Goal: Task Accomplishment & Management: Manage account settings

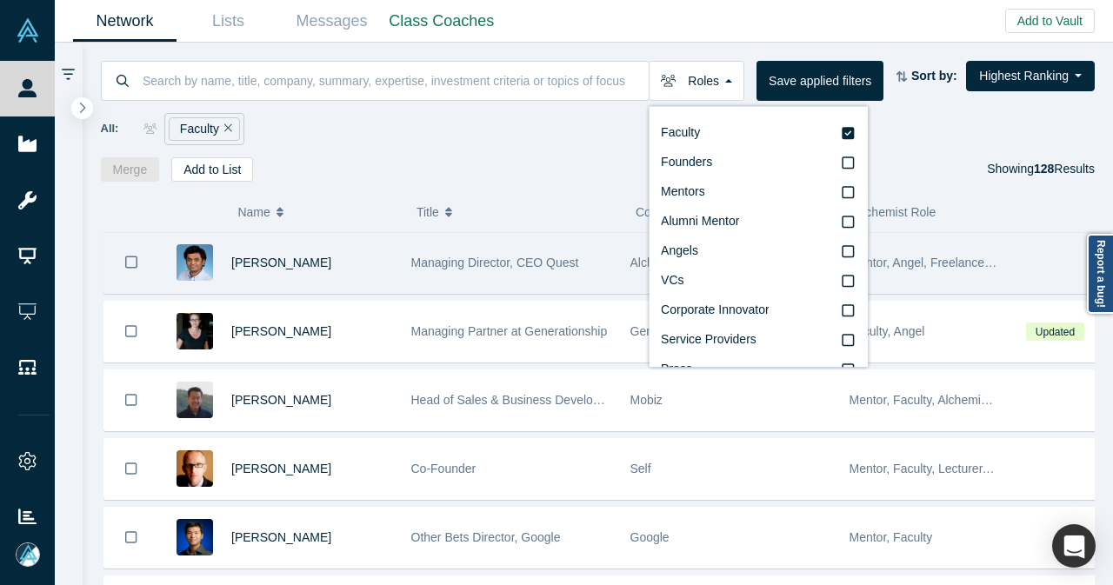
click at [389, 282] on div "Gnani Palanikumar" at bounding box center [312, 263] width 162 height 60
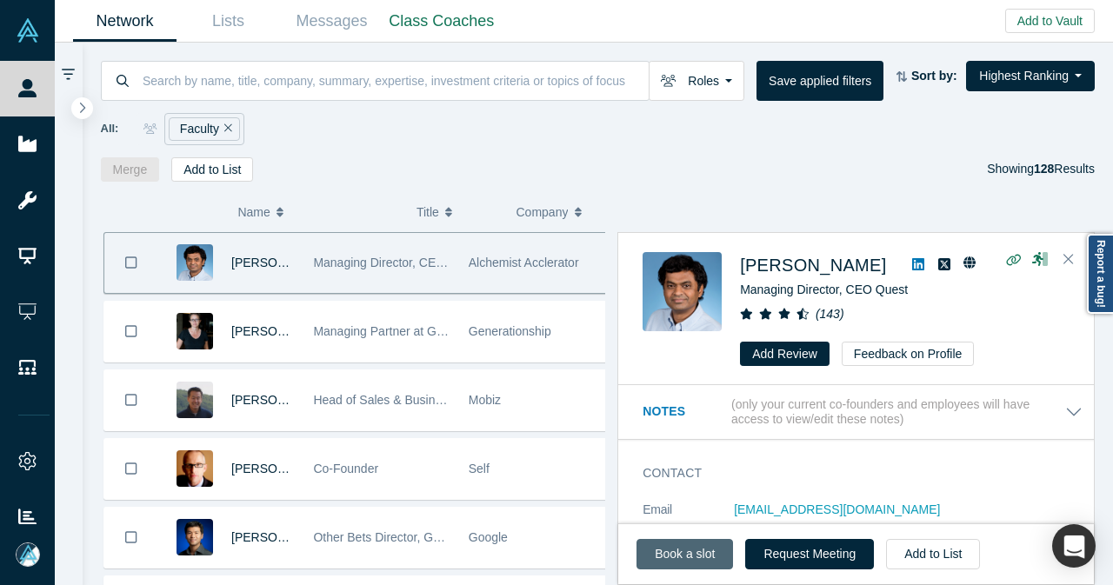
click at [644, 554] on link "Book a slot" at bounding box center [684, 554] width 96 height 30
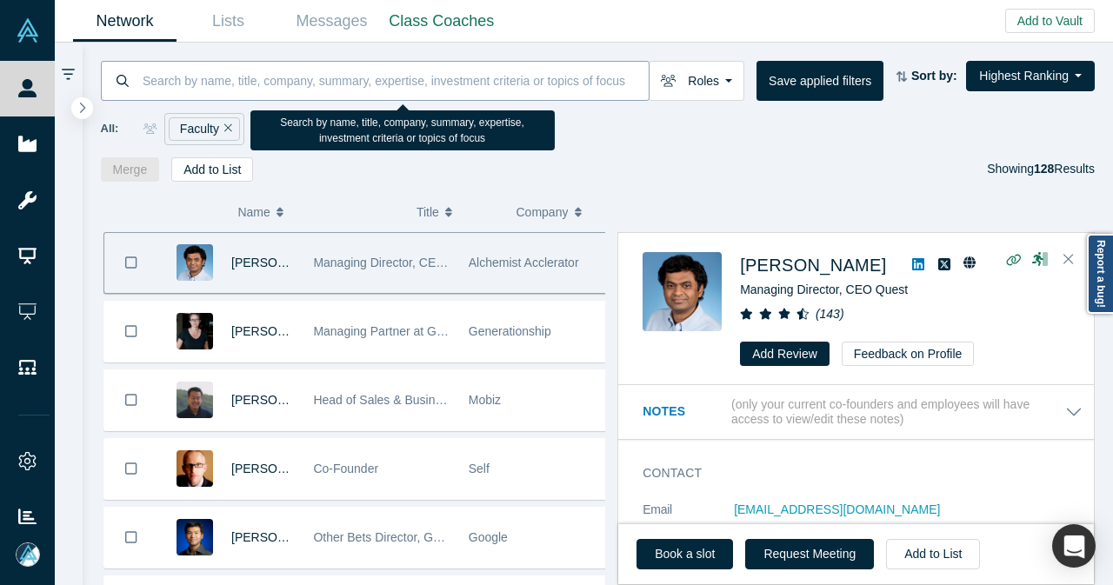
click at [374, 78] on input at bounding box center [395, 80] width 508 height 41
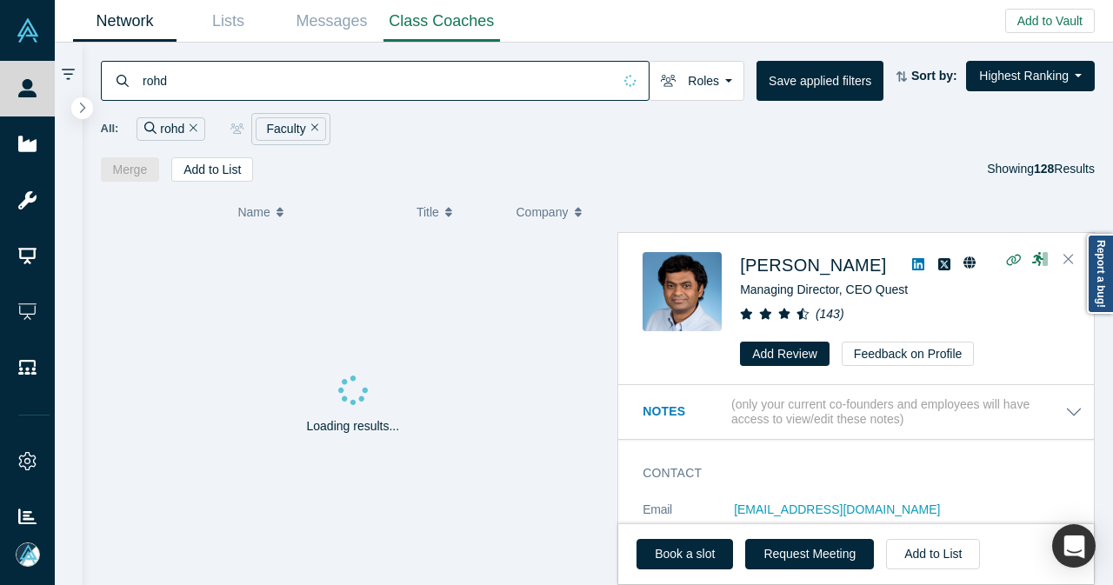
type input "rohd"
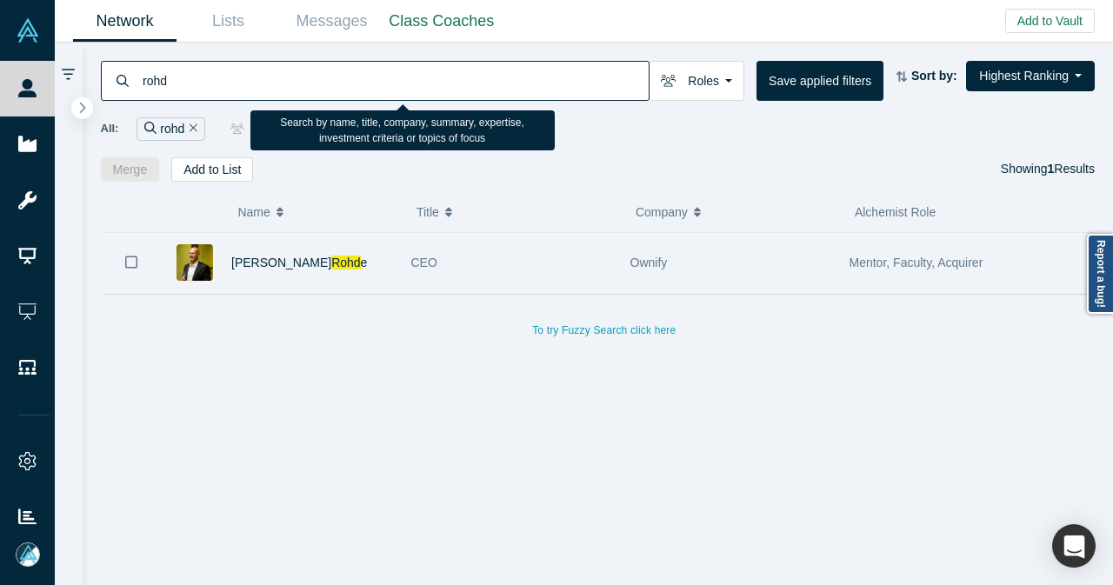
click at [360, 284] on div "Frank Rohd e" at bounding box center [312, 263] width 162 height 60
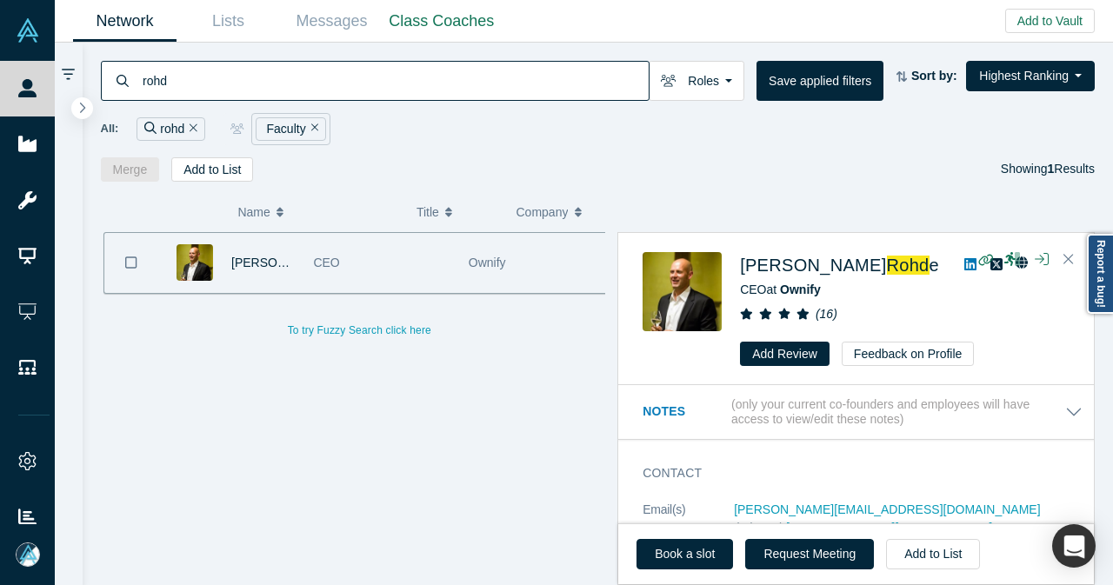
click at [194, 129] on icon "Remove Filter" at bounding box center [194, 128] width 8 height 12
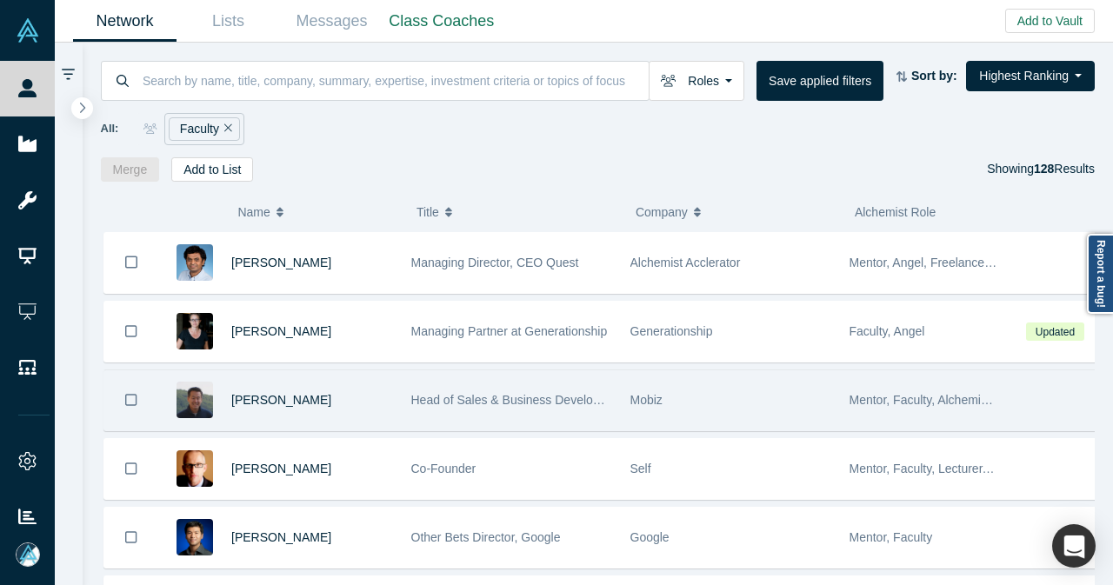
click at [353, 392] on div "Michael Chang" at bounding box center [312, 400] width 162 height 60
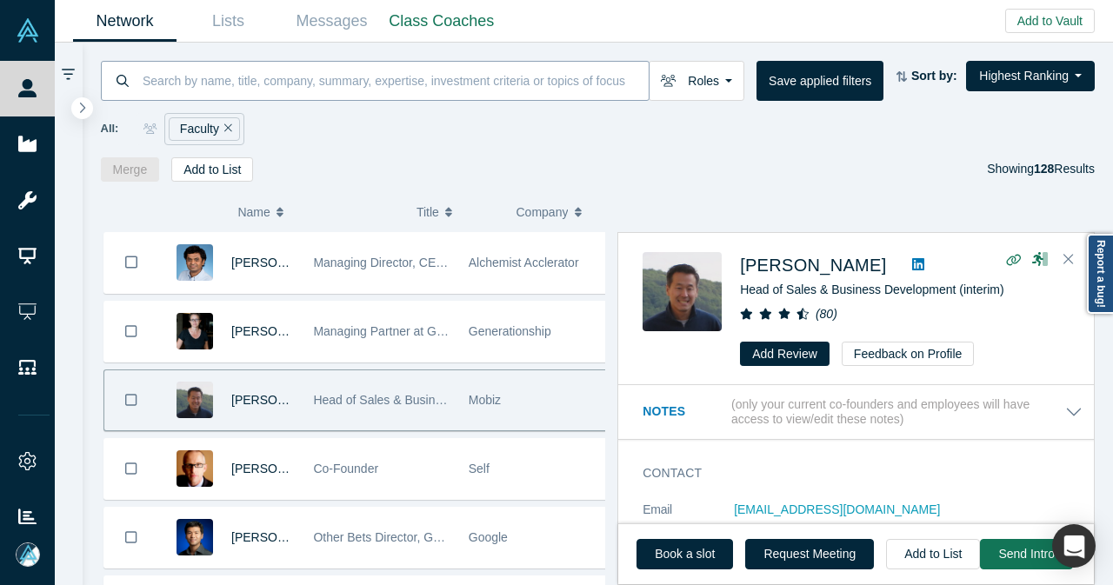
click at [303, 90] on input at bounding box center [395, 80] width 508 height 41
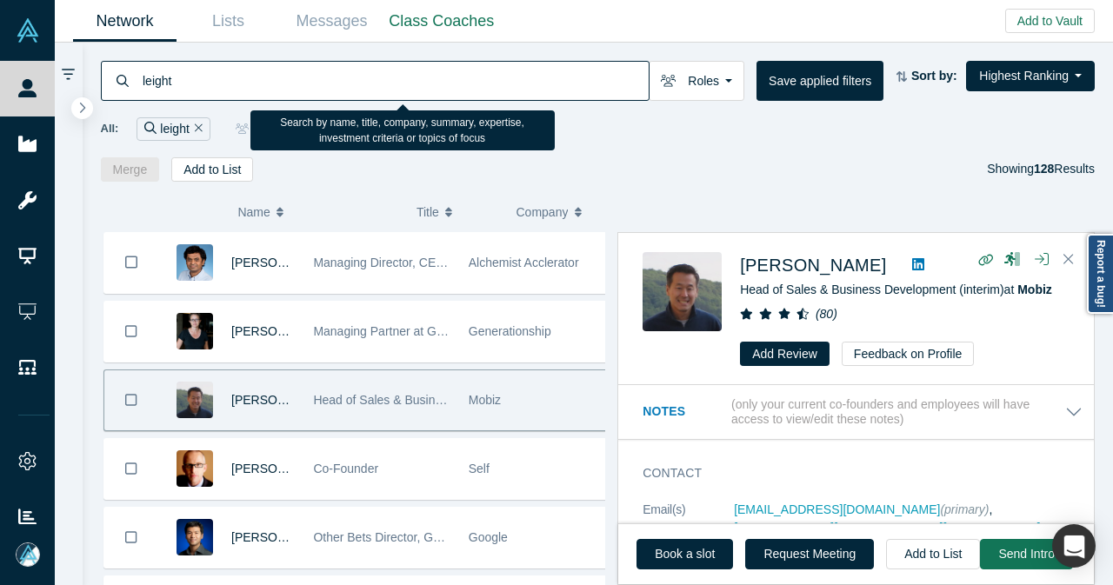
click at [303, 90] on input "leight" at bounding box center [395, 80] width 508 height 41
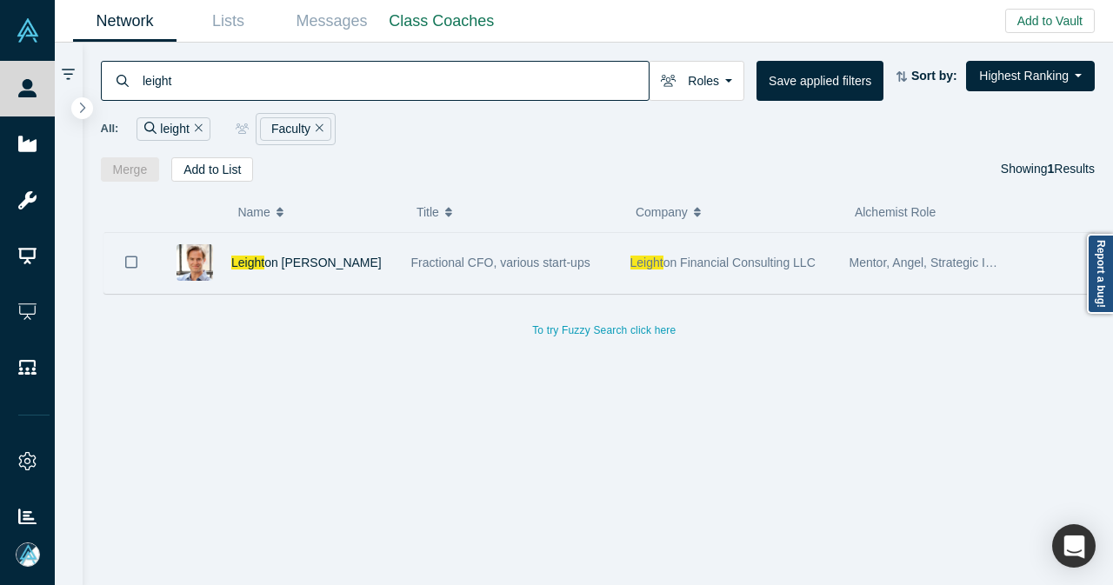
click at [363, 260] on div "Leight on Smith" at bounding box center [312, 263] width 162 height 60
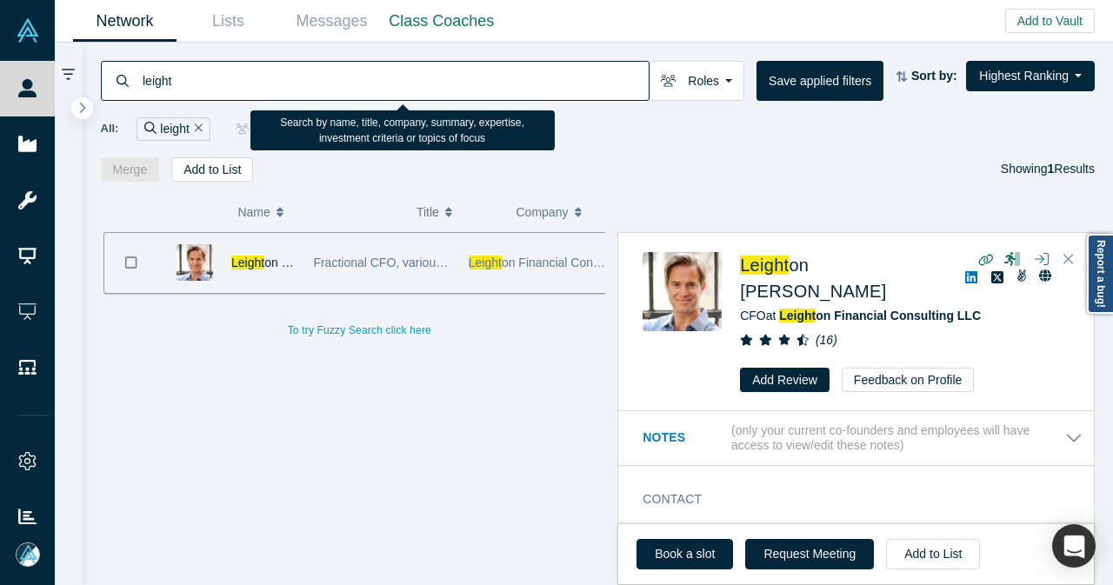
click at [480, 96] on input "leight" at bounding box center [395, 80] width 508 height 41
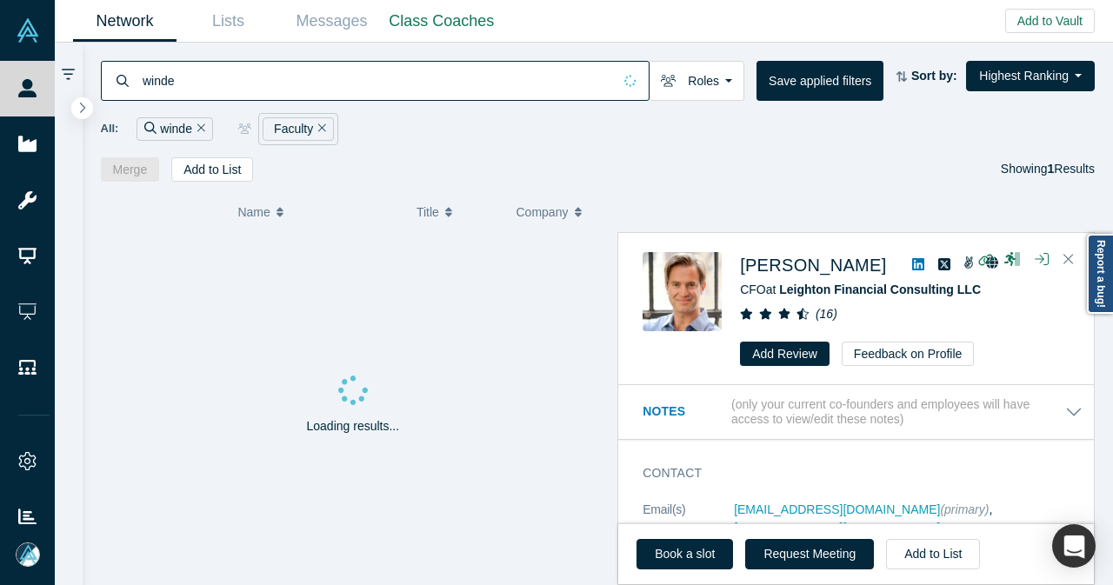
type input "winde"
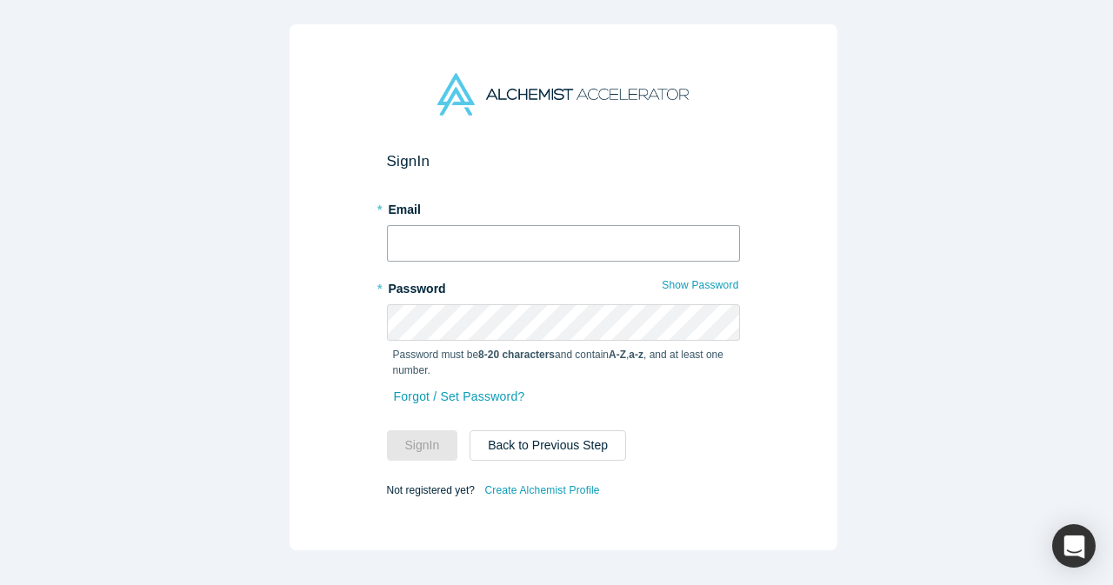
click at [502, 232] on input "text" at bounding box center [563, 243] width 353 height 37
type input "mia@alchemistaccelerator.com"
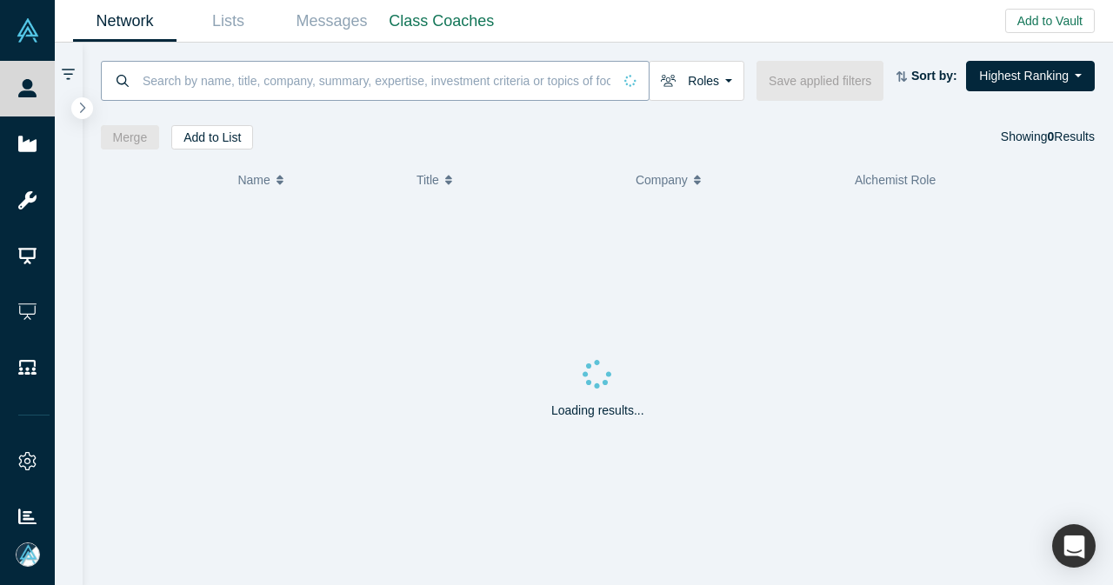
click at [309, 93] on input at bounding box center [376, 80] width 471 height 41
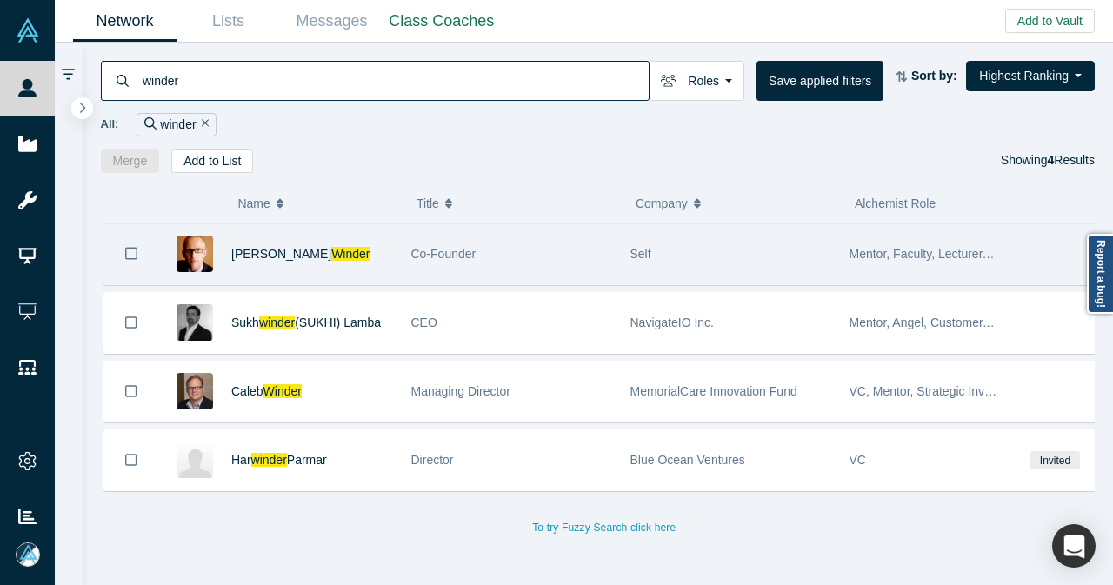
click at [356, 240] on div "Robert Winder" at bounding box center [312, 254] width 162 height 60
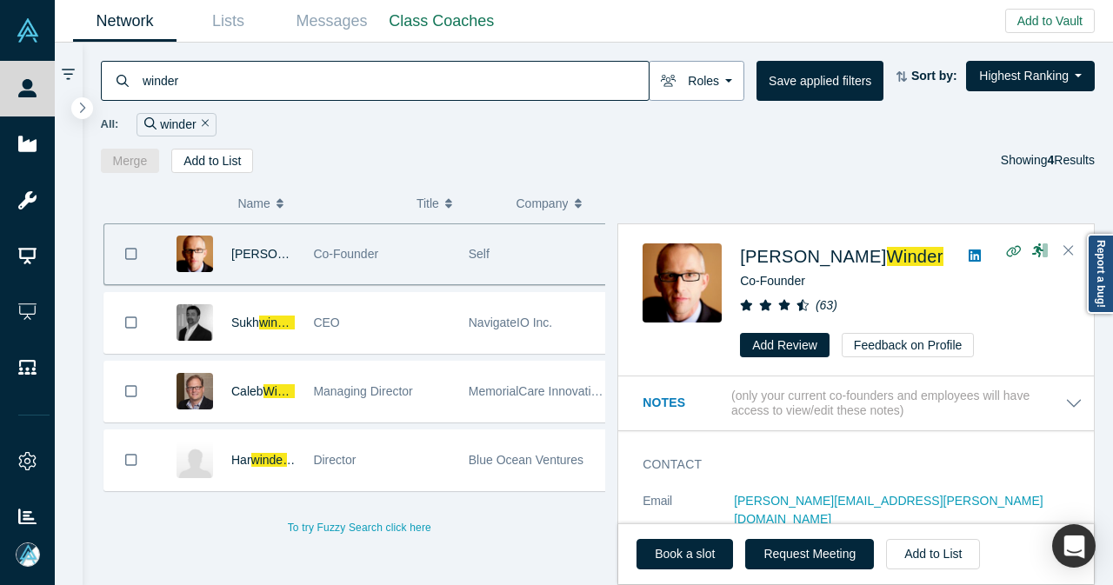
click at [732, 86] on button "Roles" at bounding box center [696, 81] width 96 height 40
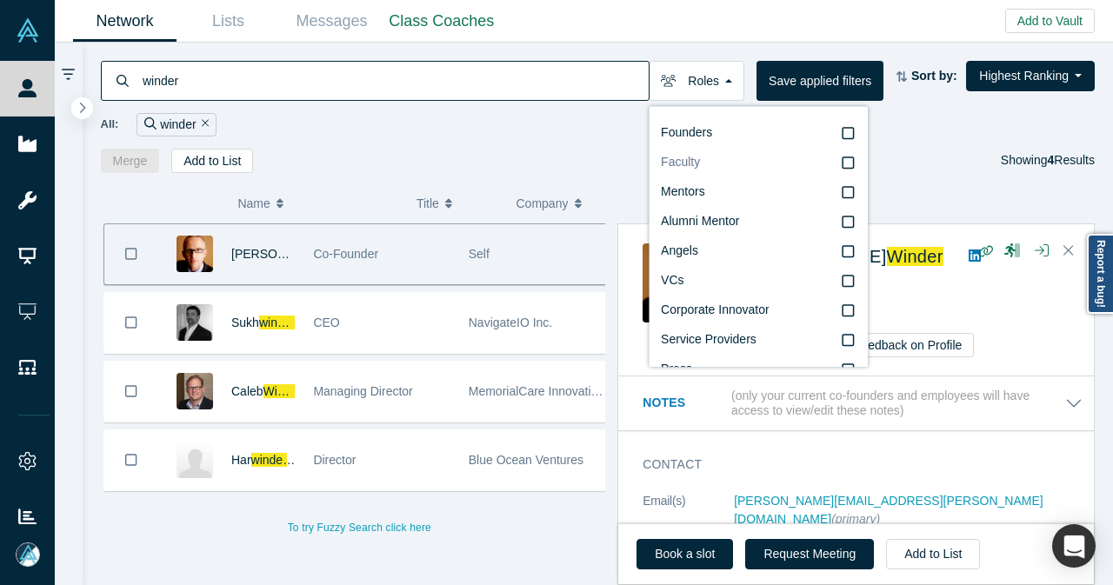
click at [720, 160] on label "Faculty" at bounding box center [758, 163] width 195 height 30
click at [0, 0] on input "Faculty" at bounding box center [0, 0] width 0 height 0
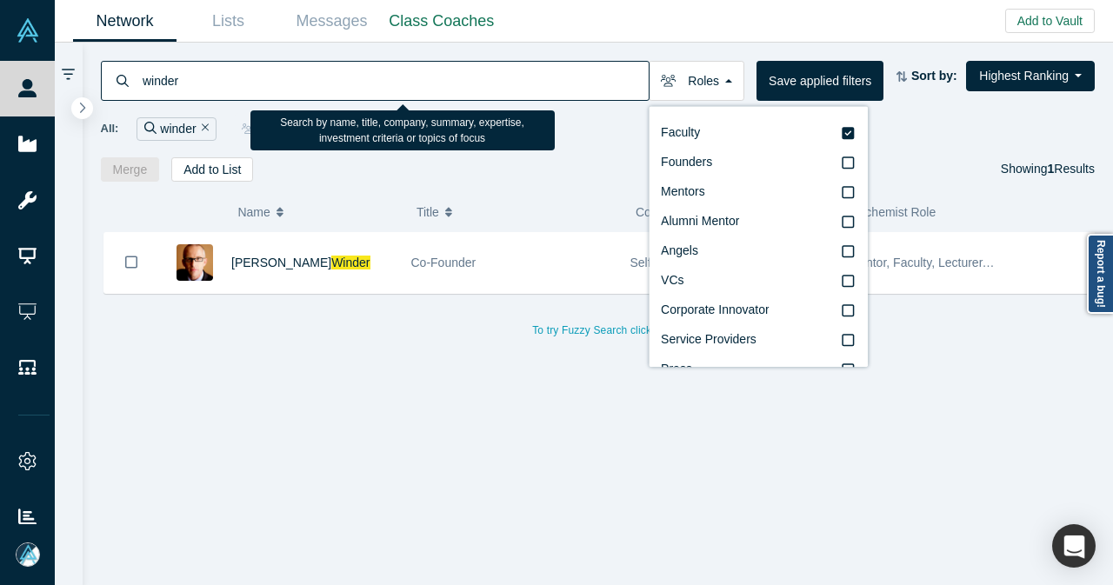
drag, startPoint x: 287, startPoint y: 79, endPoint x: 137, endPoint y: 81, distance: 149.5
click at [137, 81] on div "winder" at bounding box center [375, 81] width 549 height 40
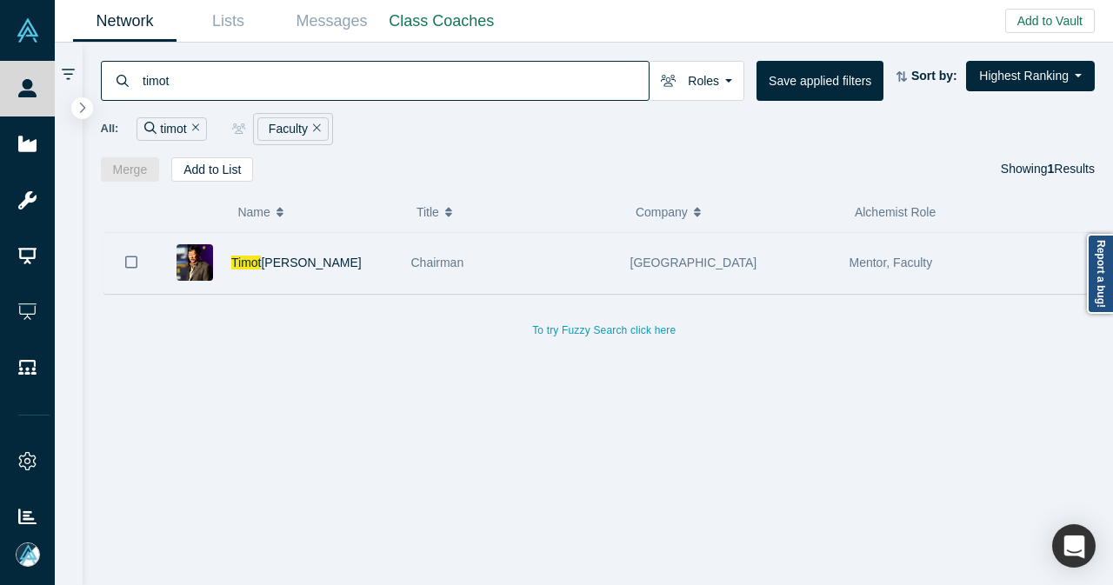
click at [331, 256] on div "Timot hy Chou" at bounding box center [312, 263] width 162 height 60
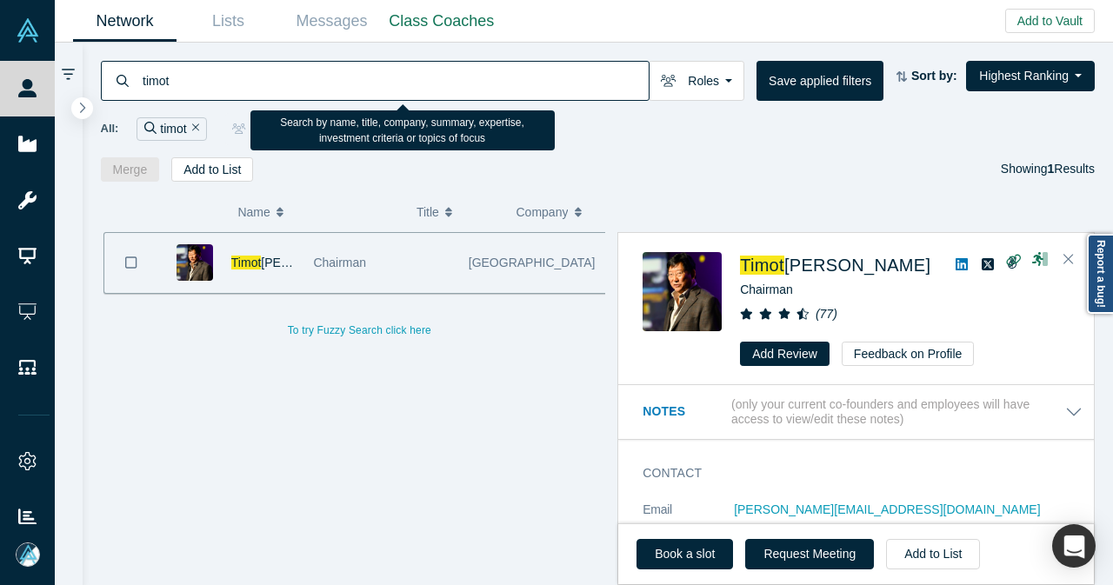
drag, startPoint x: 176, startPoint y: 91, endPoint x: 137, endPoint y: 90, distance: 39.2
click at [137, 90] on div "timot" at bounding box center [375, 81] width 549 height 40
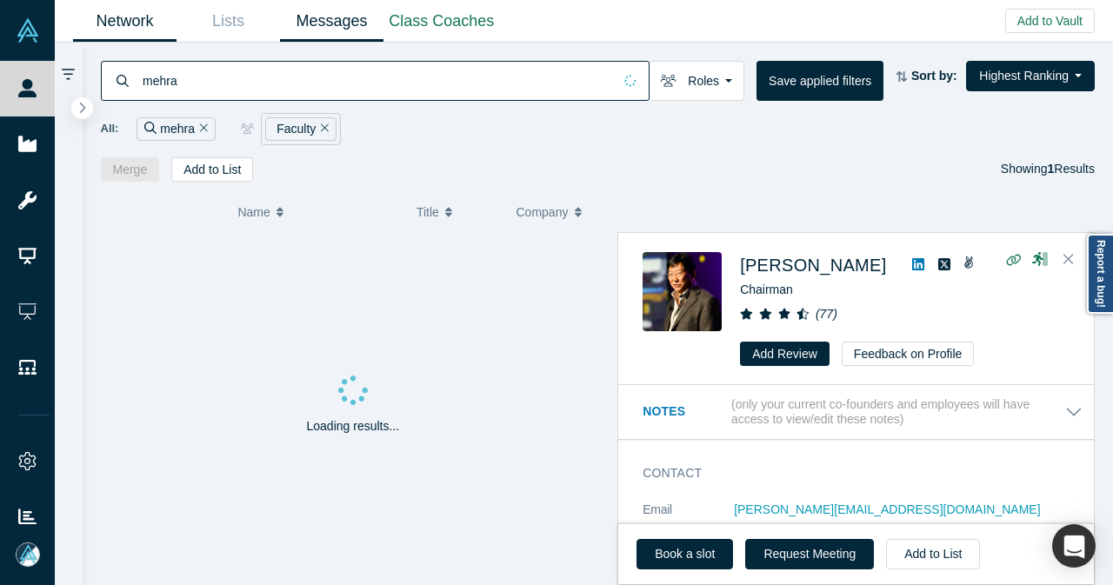
type input "mehra"
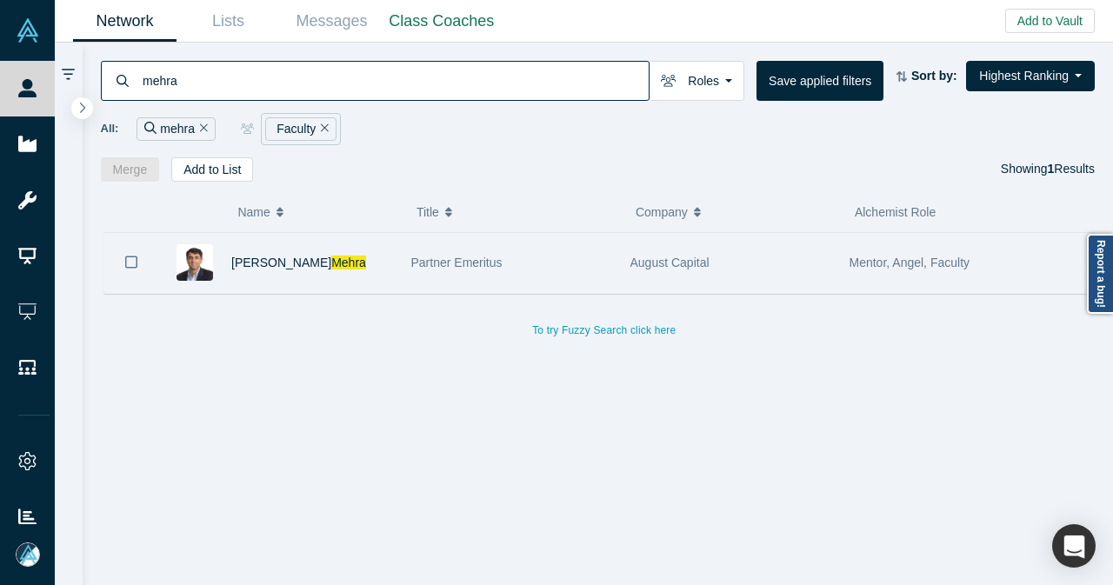
click at [390, 258] on div "Vivek Mehra" at bounding box center [279, 263] width 243 height 60
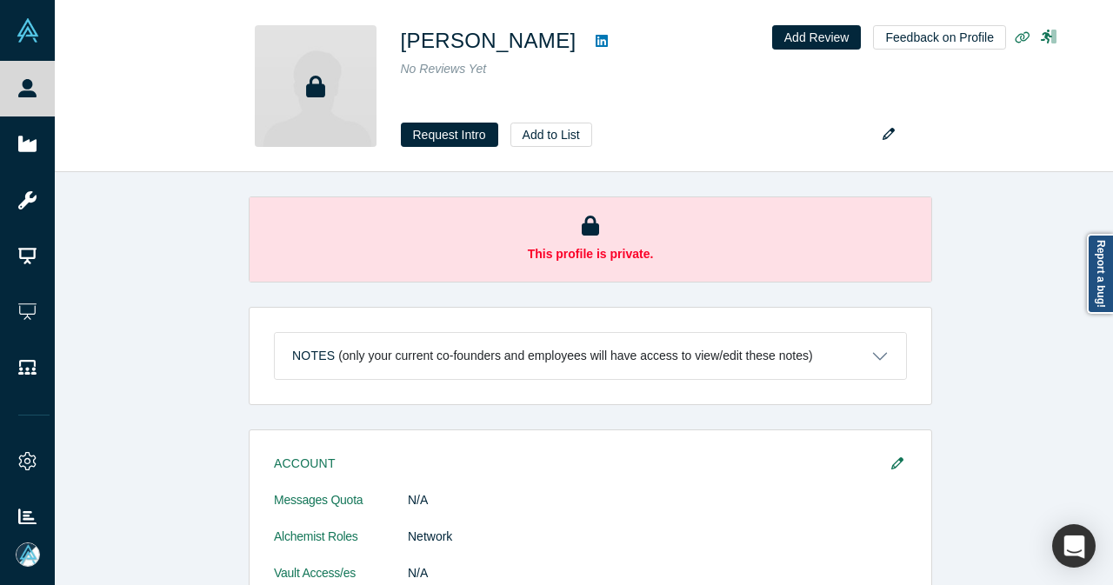
click at [178, 230] on div "This profile is private. Notes (only your current co-founders and employees wil…" at bounding box center [590, 385] width 1071 height 426
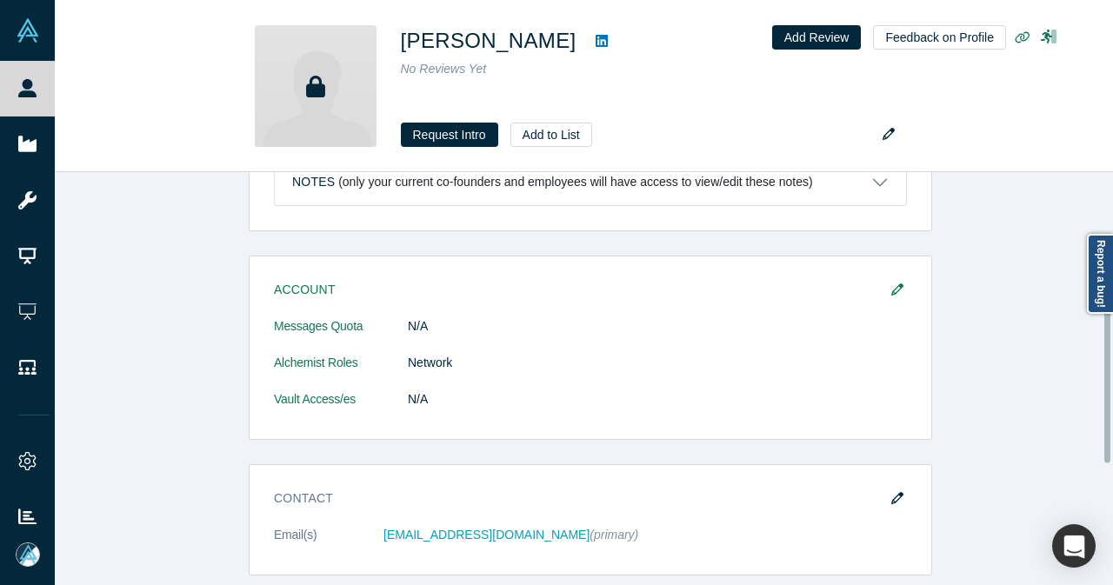
scroll to position [435, 0]
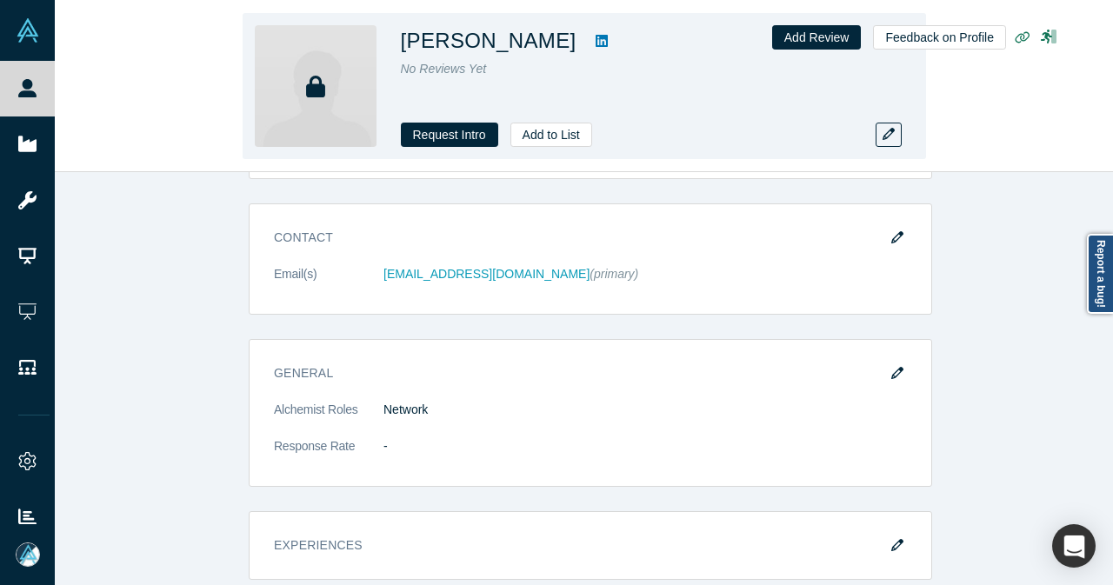
click at [595, 42] on icon at bounding box center [601, 41] width 12 height 14
click at [519, 131] on button "Add to List" at bounding box center [551, 135] width 82 height 24
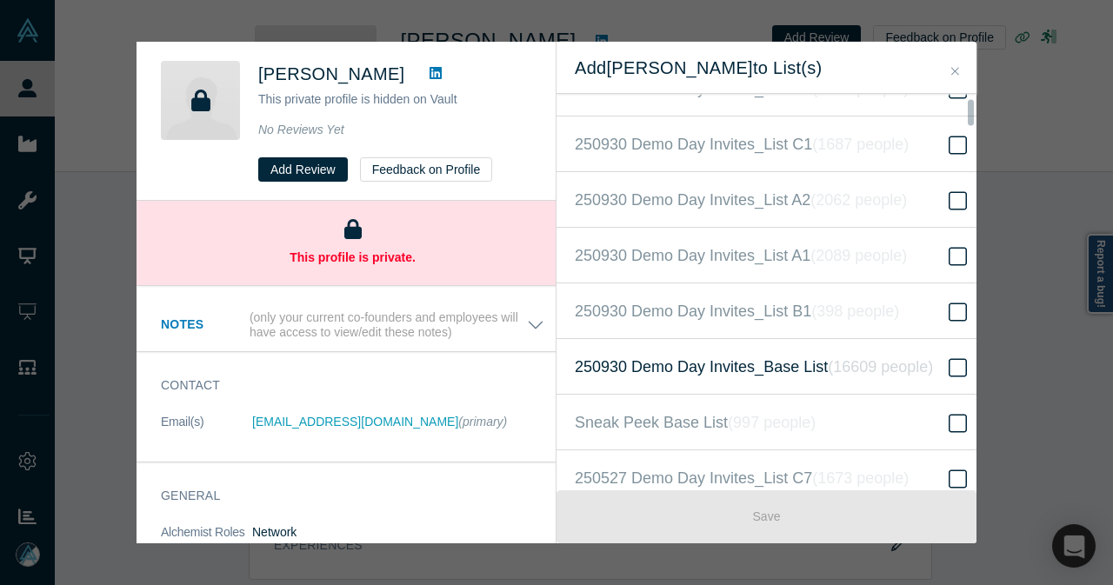
click at [859, 358] on icon "( 16609 people )" at bounding box center [880, 366] width 105 height 17
click at [0, 0] on input "250930 Demo Day Invites_Base List ( 16609 people )" at bounding box center [0, 0] width 0 height 0
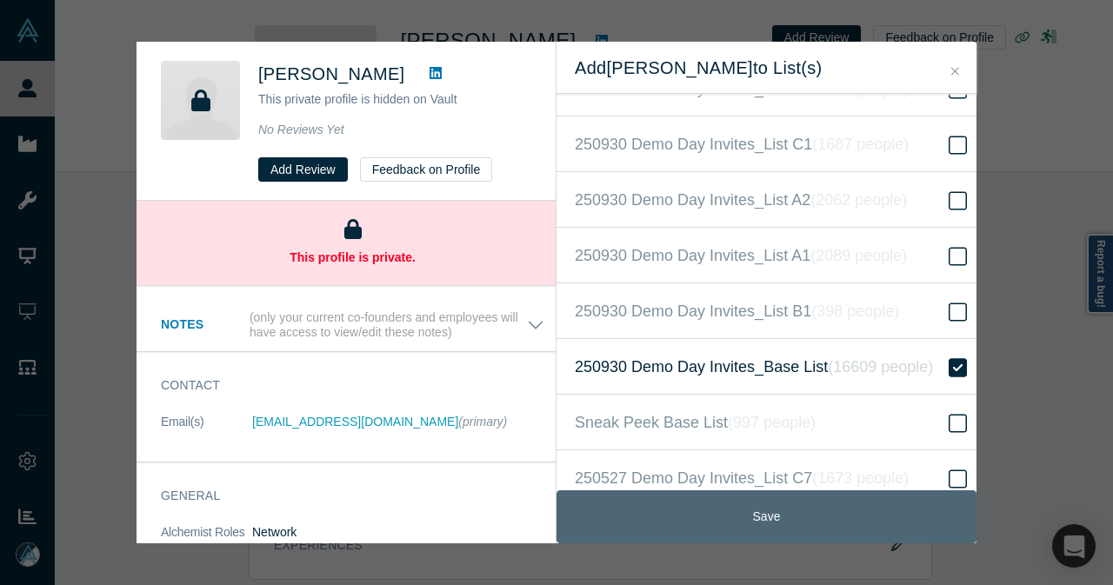
click at [786, 526] on button "Save" at bounding box center [766, 516] width 420 height 53
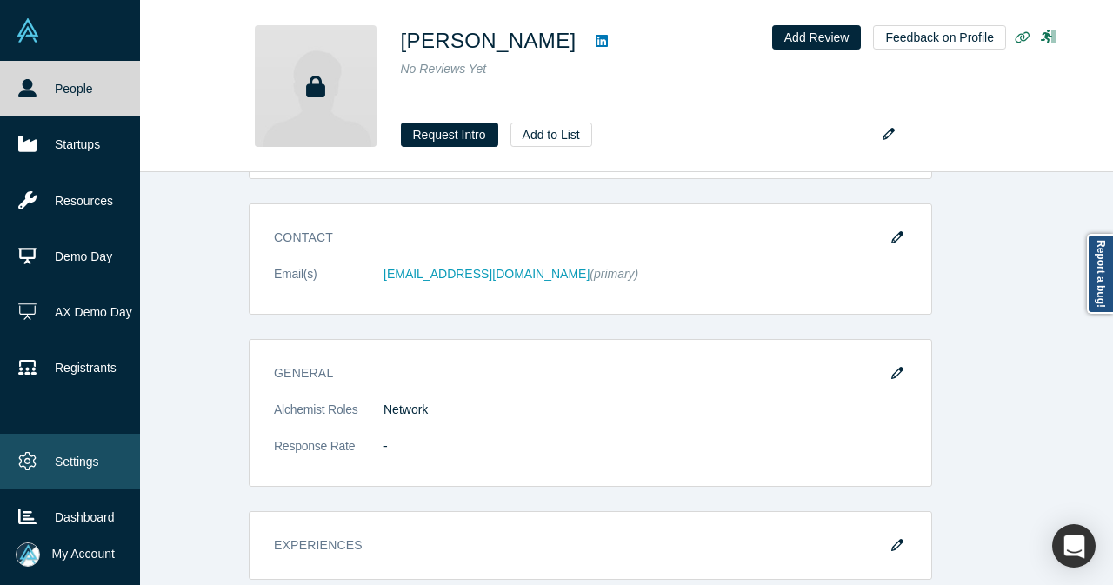
click at [64, 467] on link "Settings" at bounding box center [76, 462] width 153 height 56
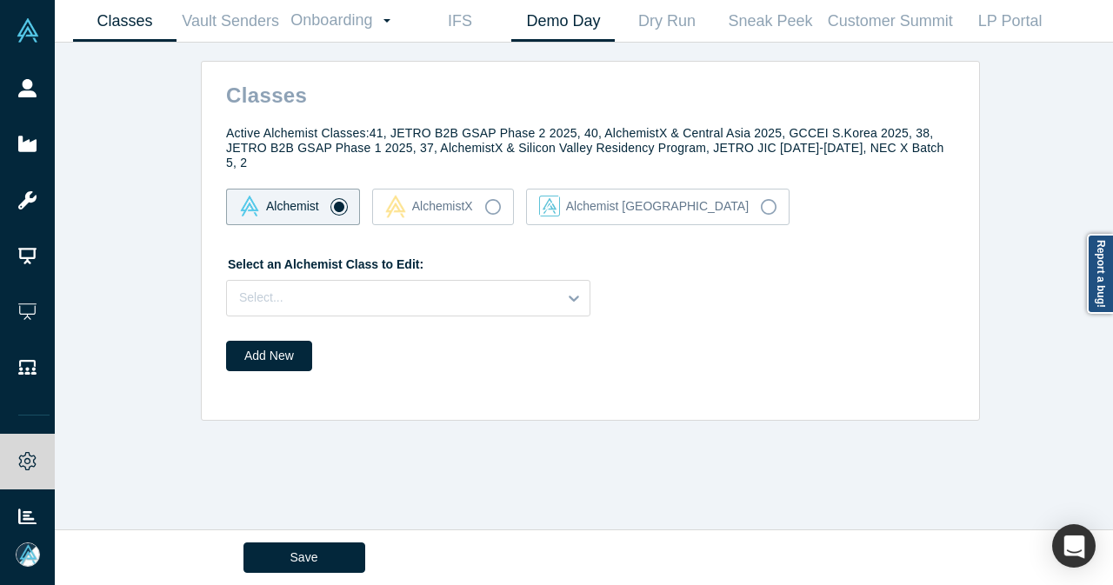
click at [589, 11] on link "Demo Day" at bounding box center [562, 21] width 103 height 41
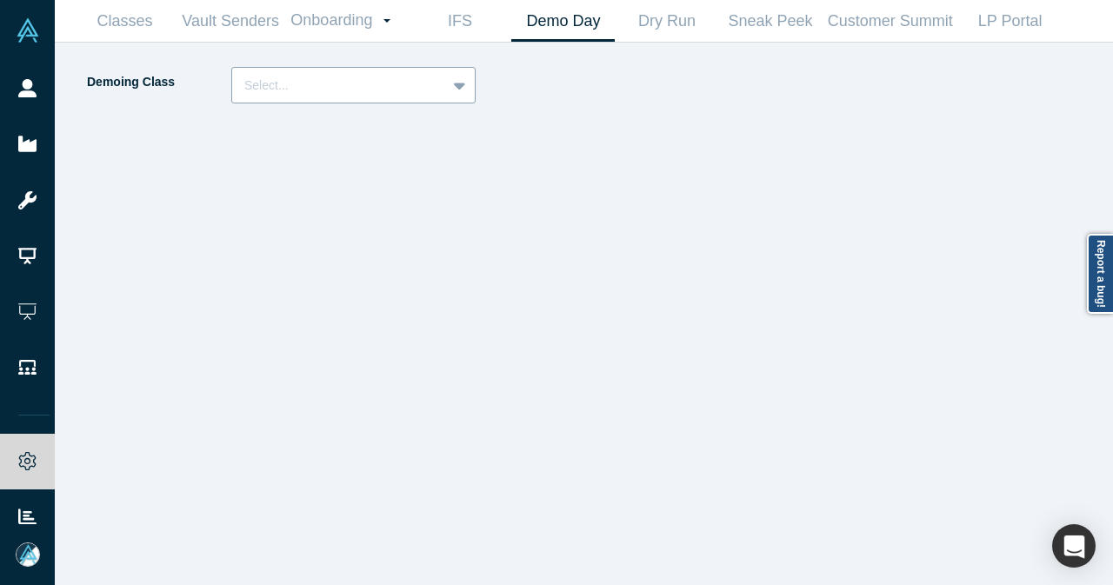
click at [396, 84] on div at bounding box center [339, 86] width 190 height 22
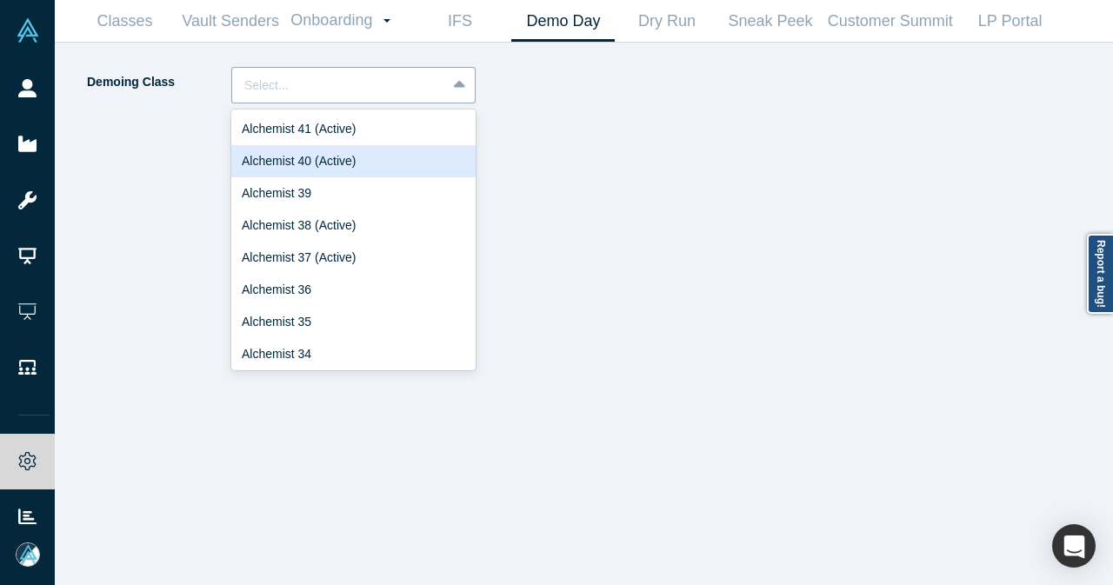
click at [352, 154] on div "Alchemist 40 (Active)" at bounding box center [353, 161] width 244 height 32
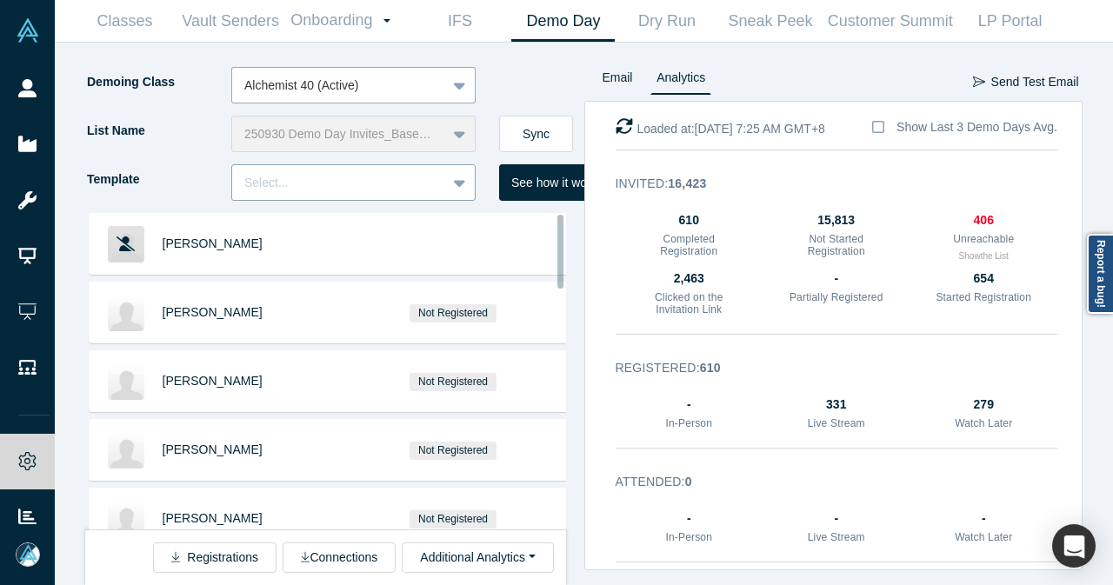
click at [462, 189] on icon at bounding box center [459, 182] width 11 height 17
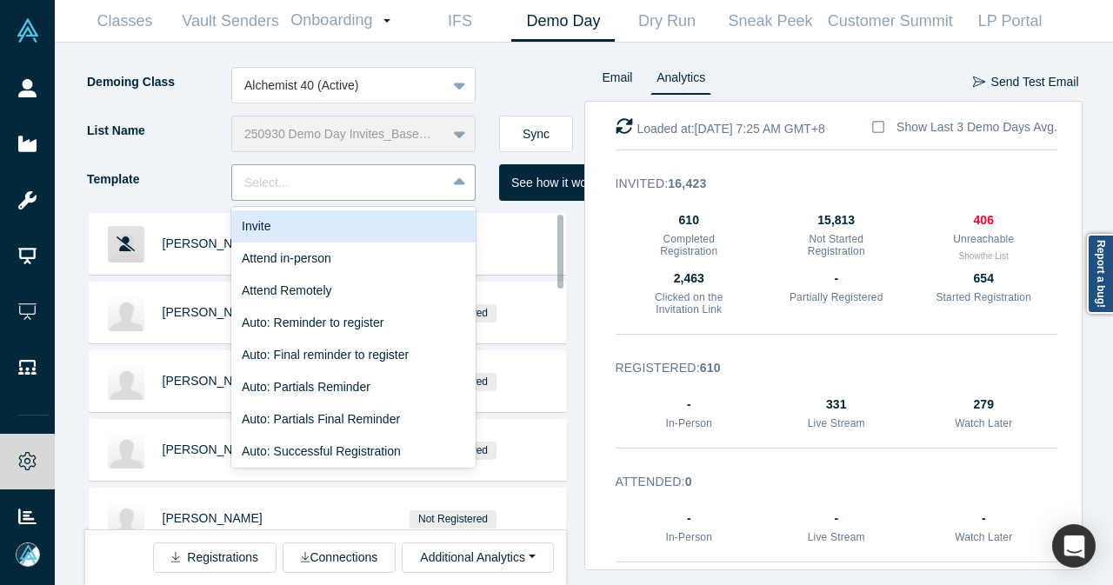
click at [403, 232] on div "Invite" at bounding box center [353, 226] width 244 height 32
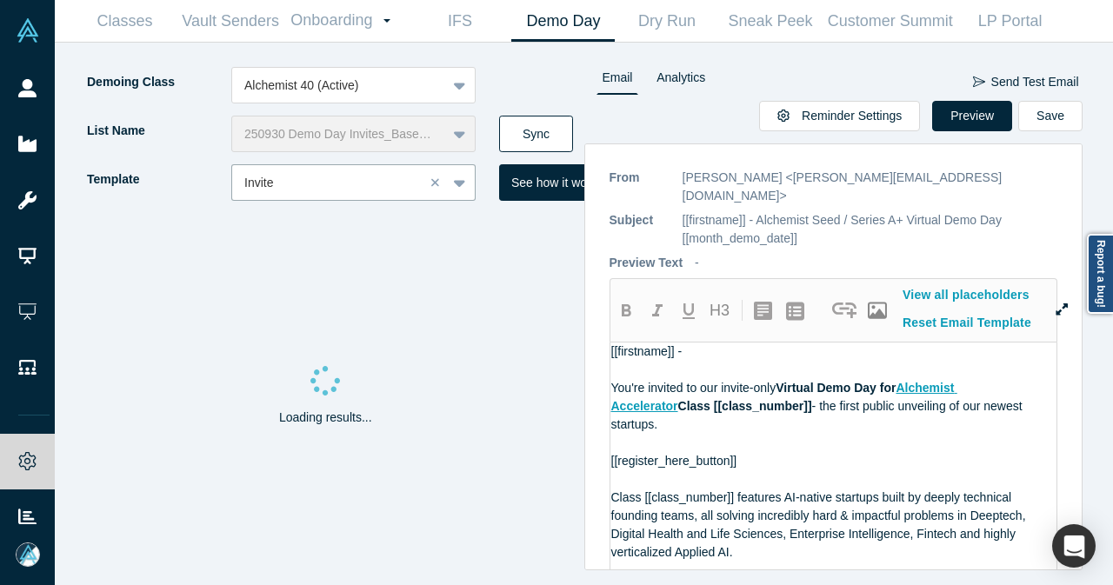
click at [530, 130] on button "Sync" at bounding box center [536, 134] width 74 height 37
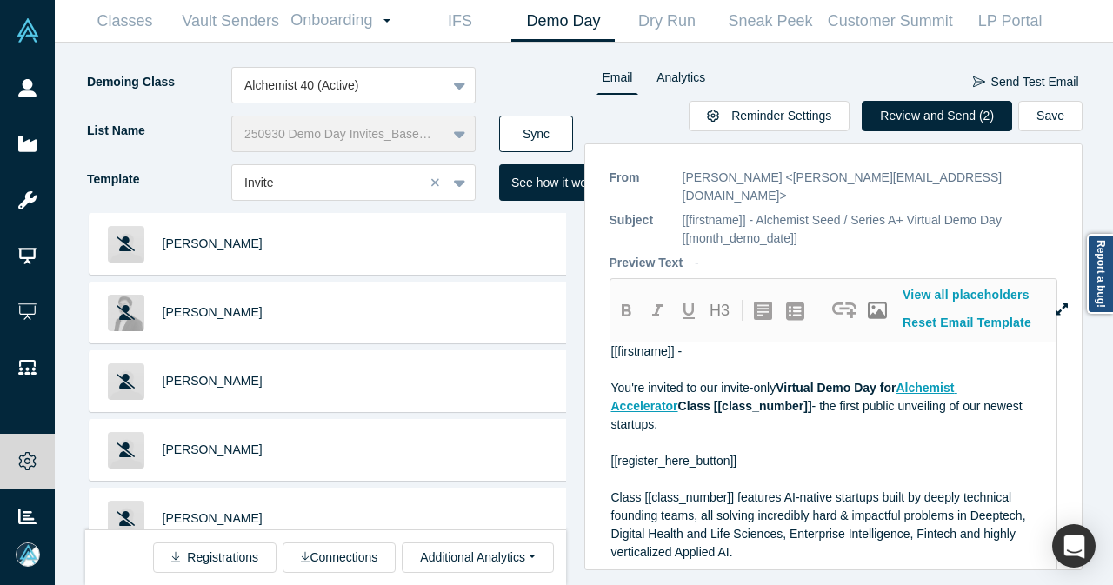
click at [549, 136] on button "Sync" at bounding box center [536, 134] width 74 height 37
click at [931, 117] on button "Review and Send (2)" at bounding box center [936, 116] width 150 height 30
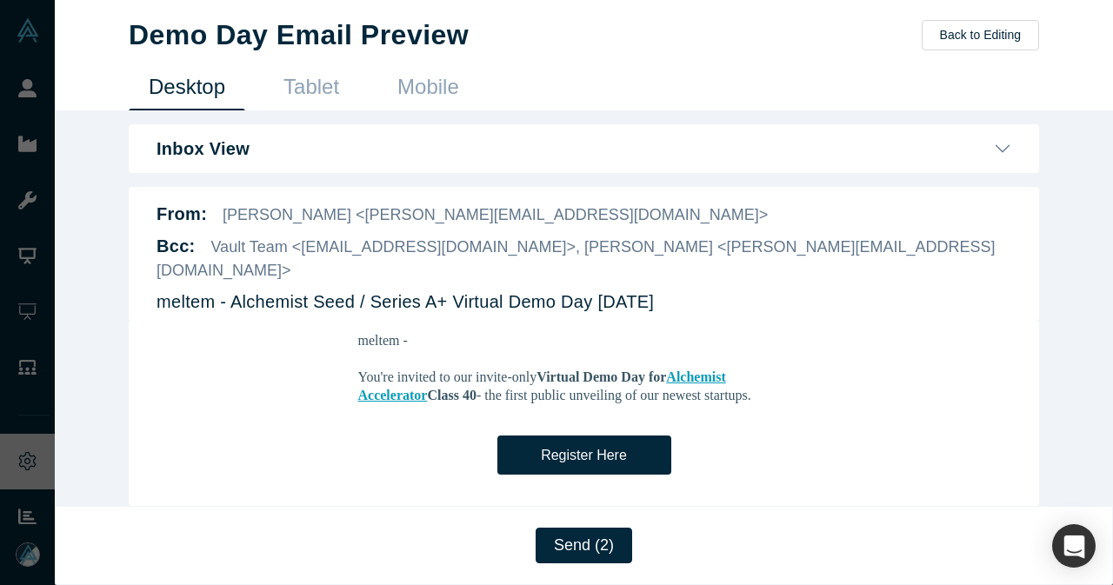
scroll to position [87, 0]
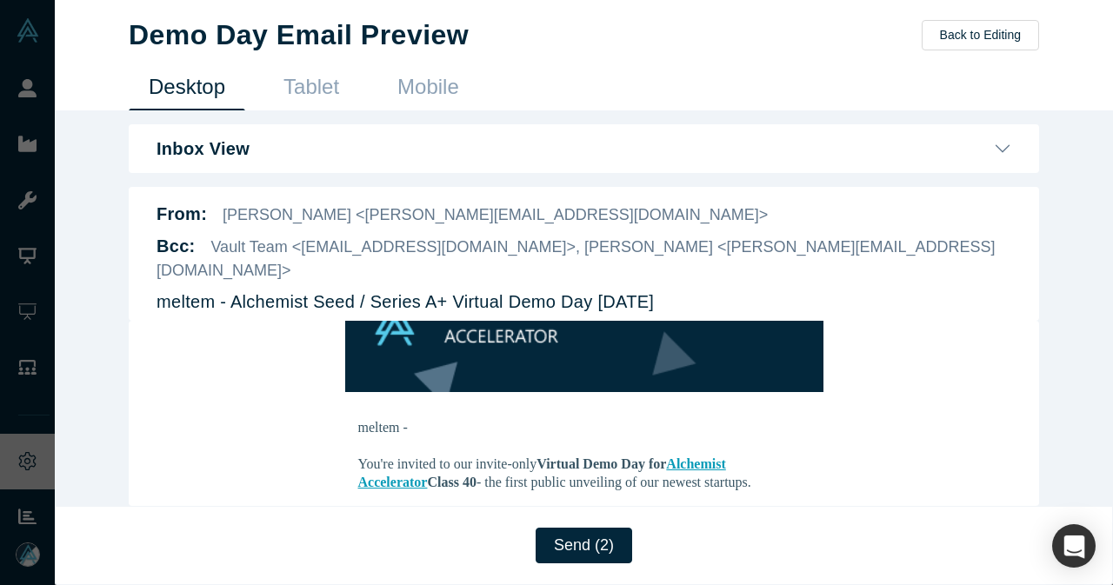
click at [981, 19] on div "Demo Day Email Preview Back to Editing" at bounding box center [584, 34] width 910 height 33
click at [981, 23] on button "Back to Editing" at bounding box center [979, 35] width 117 height 30
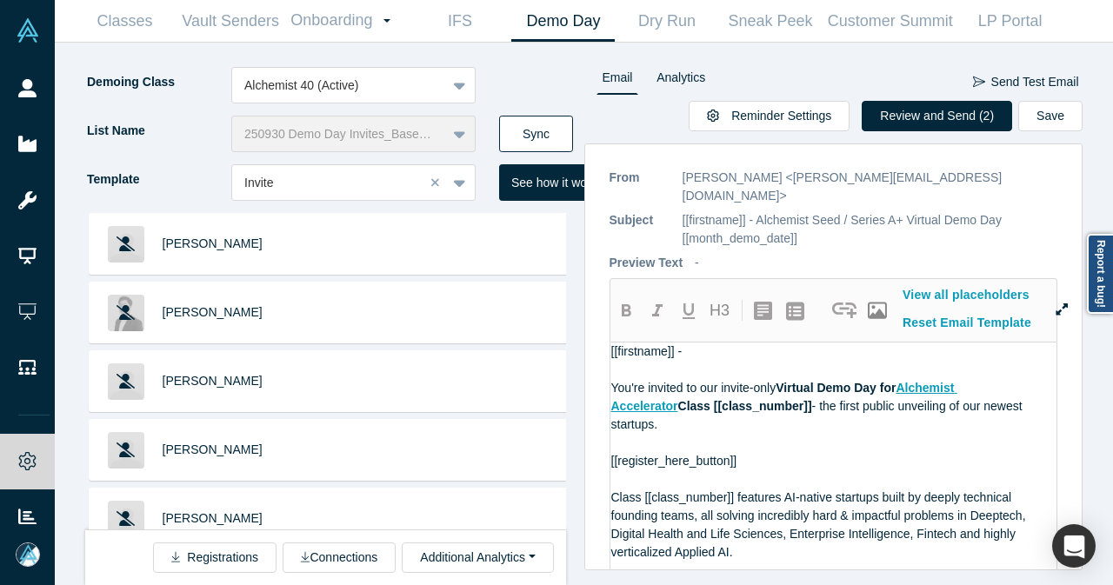
click at [564, 134] on button "Sync" at bounding box center [536, 134] width 74 height 37
click at [974, 117] on button "Review and Send (2)" at bounding box center [936, 116] width 150 height 30
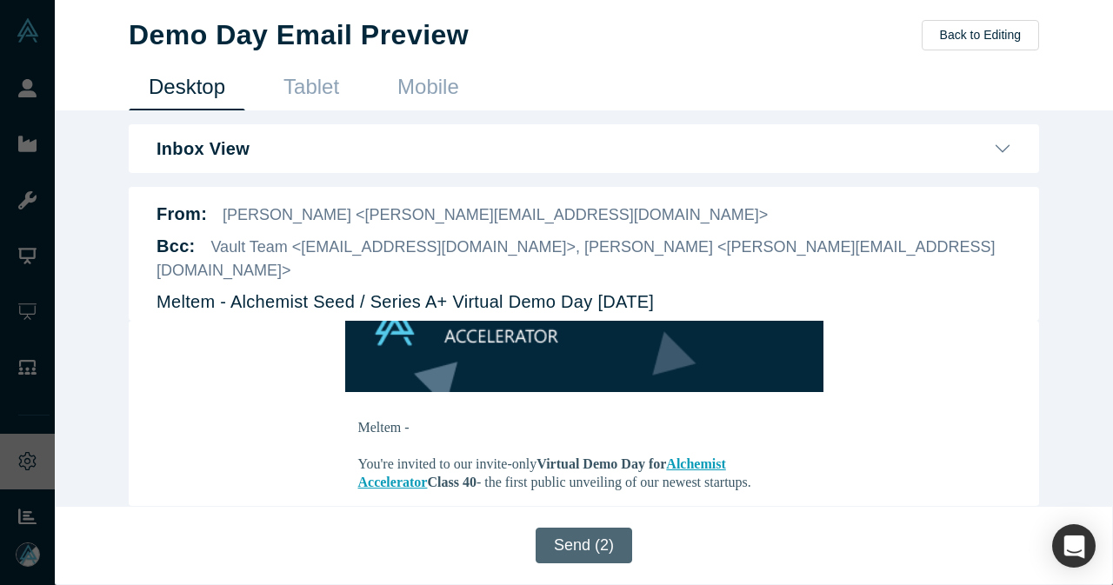
click at [603, 553] on button "Send (2)" at bounding box center [583, 546] width 96 height 36
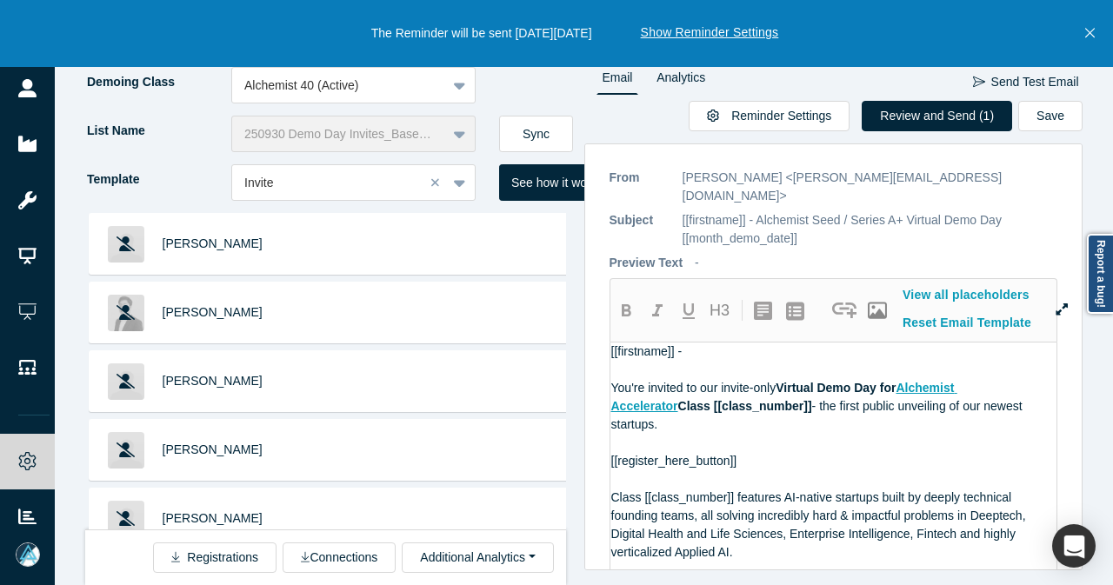
drag, startPoint x: 1084, startPoint y: 37, endPoint x: 997, endPoint y: 3, distance: 93.3
click at [1083, 37] on button "Close" at bounding box center [1090, 33] width 22 height 67
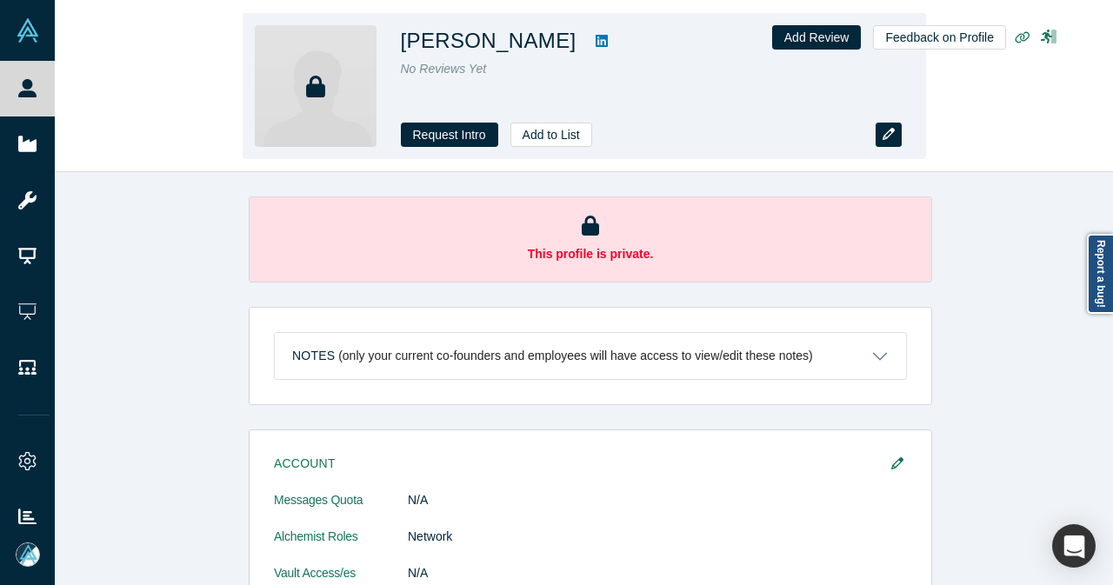
click at [892, 143] on button "button" at bounding box center [888, 135] width 26 height 24
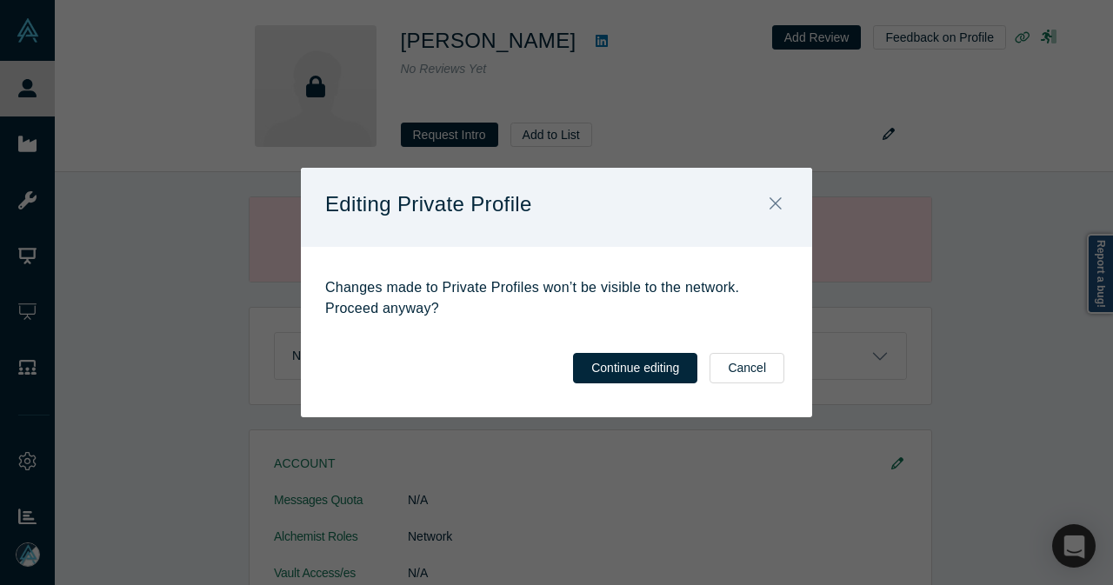
click at [668, 342] on div "Continue editing Cancel" at bounding box center [556, 374] width 511 height 86
click at [656, 359] on button "Continue editing" at bounding box center [635, 368] width 124 height 30
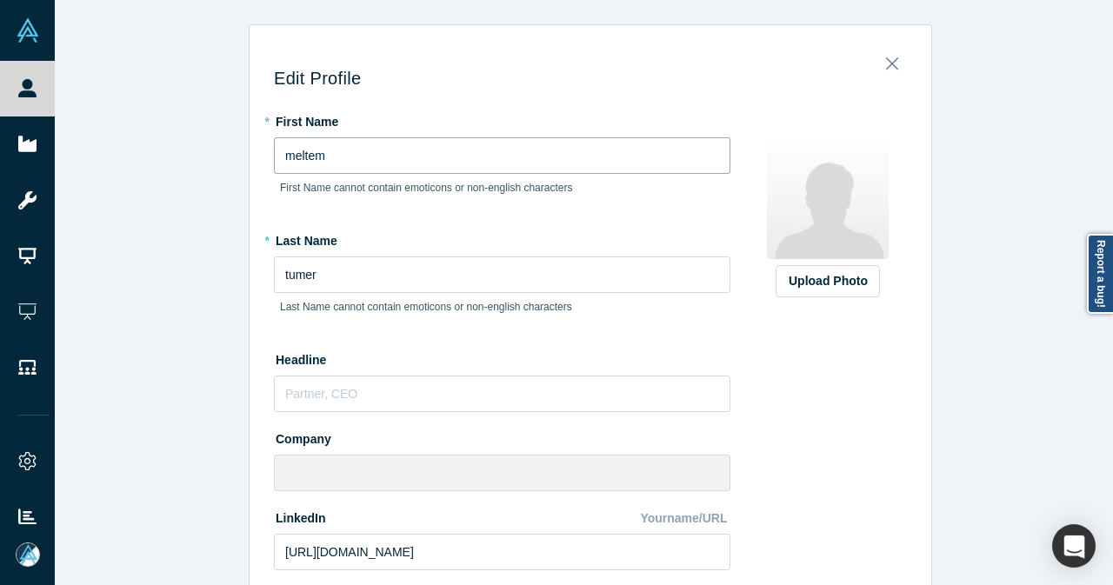
click at [279, 157] on input "meltem" at bounding box center [502, 155] width 456 height 37
type input "Meltem"
drag, startPoint x: 283, startPoint y: 272, endPoint x: 268, endPoint y: 269, distance: 15.2
click at [274, 269] on input "tumer" at bounding box center [502, 274] width 456 height 37
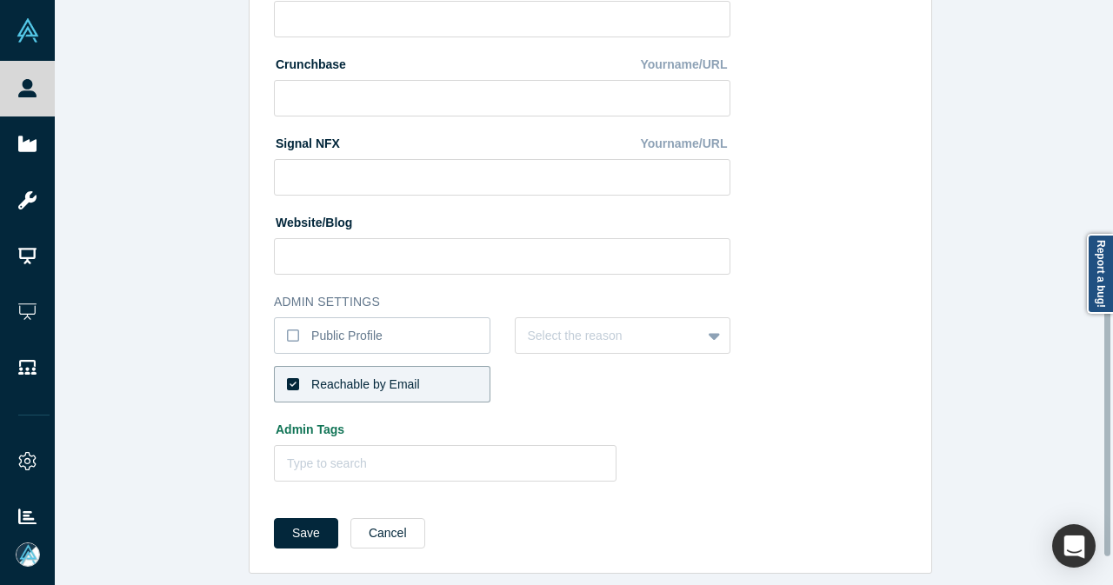
scroll to position [702, 0]
type input "Tumer"
click at [334, 331] on div "Public Profile" at bounding box center [346, 336] width 71 height 18
click at [0, 0] on input "Public Profile" at bounding box center [0, 0] width 0 height 0
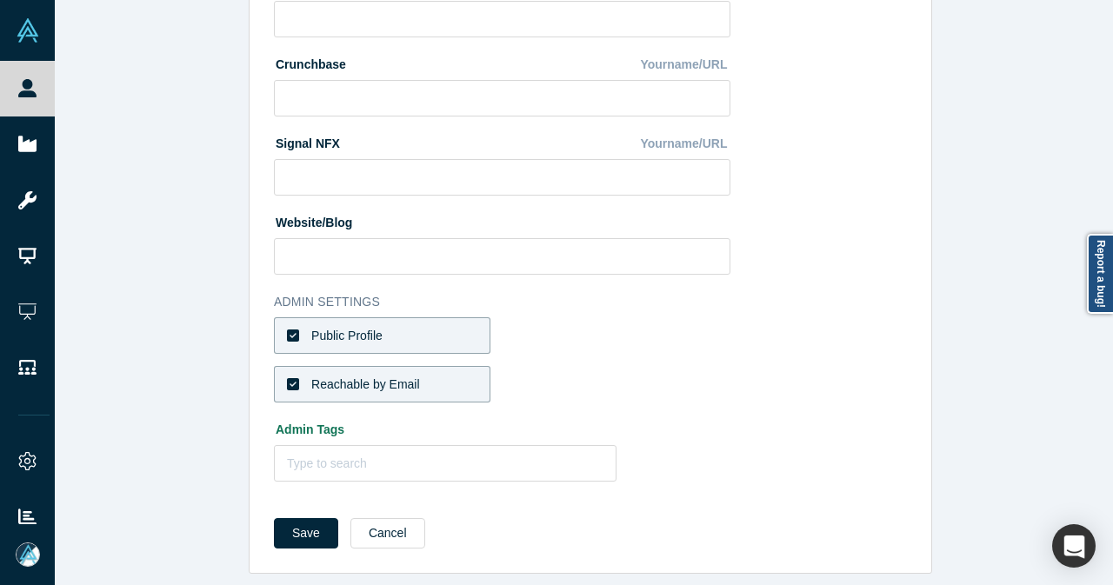
click at [287, 329] on icon at bounding box center [293, 336] width 12 height 14
click at [0, 0] on input "Public Profile" at bounding box center [0, 0] width 0 height 0
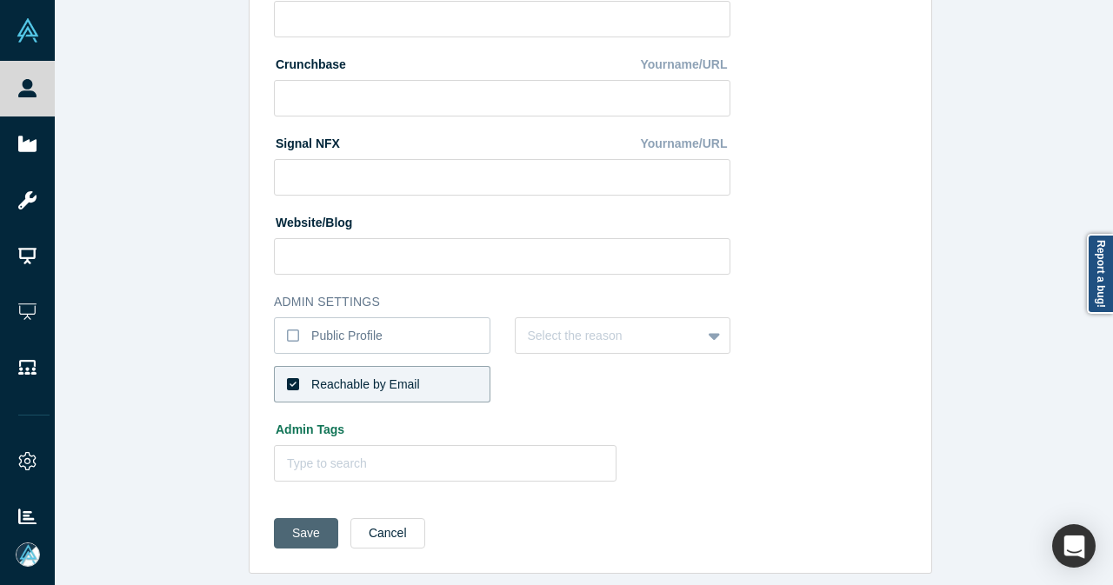
click at [280, 524] on button "Save" at bounding box center [306, 533] width 64 height 30
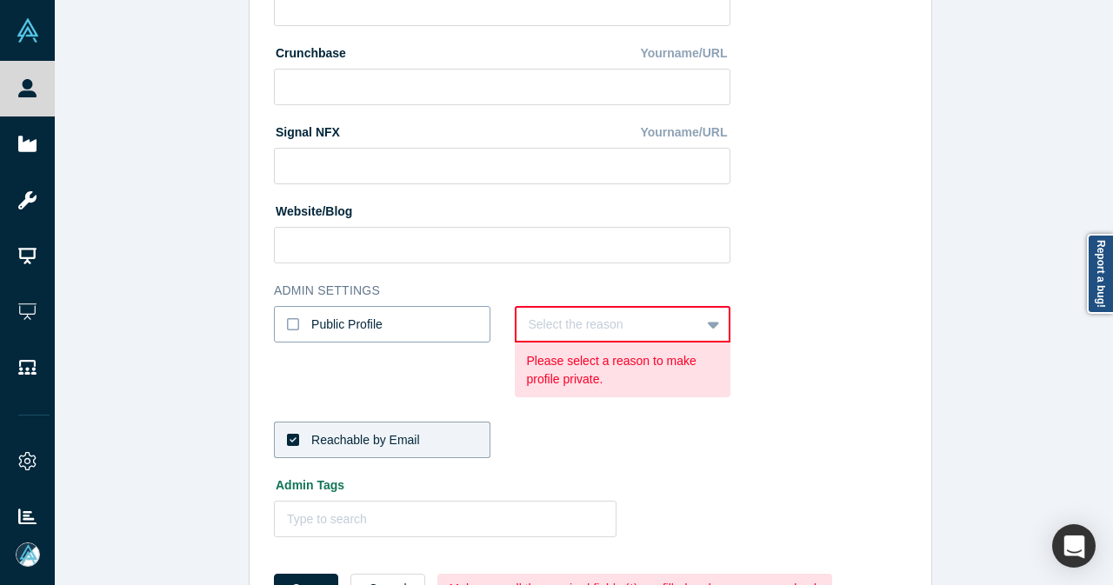
click at [356, 323] on div "Public Profile" at bounding box center [346, 325] width 71 height 18
click at [0, 0] on input "Public Profile" at bounding box center [0, 0] width 0 height 0
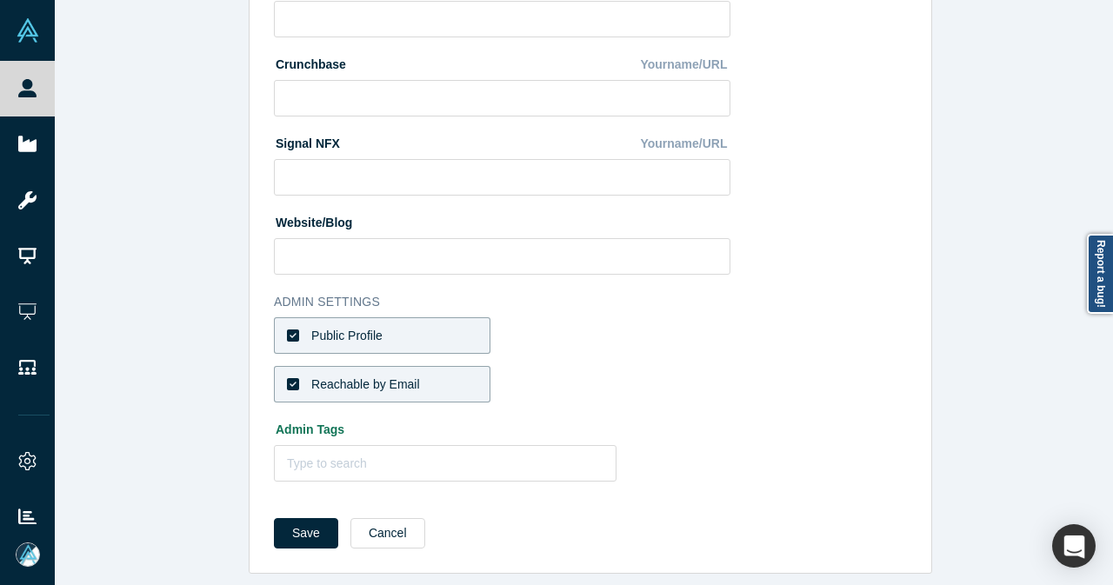
click at [291, 518] on button "Save" at bounding box center [306, 533] width 64 height 30
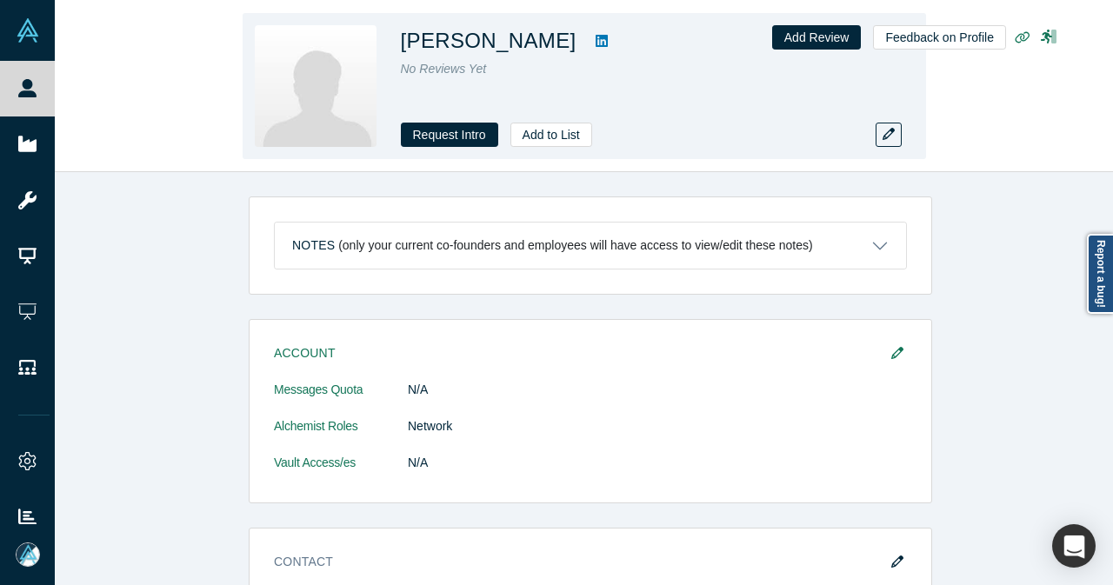
click at [56, 91] on div "[PERSON_NAME] No Reviews Yet Request Intro Add to List Add Review Feedback on P…" at bounding box center [584, 86] width 1058 height 171
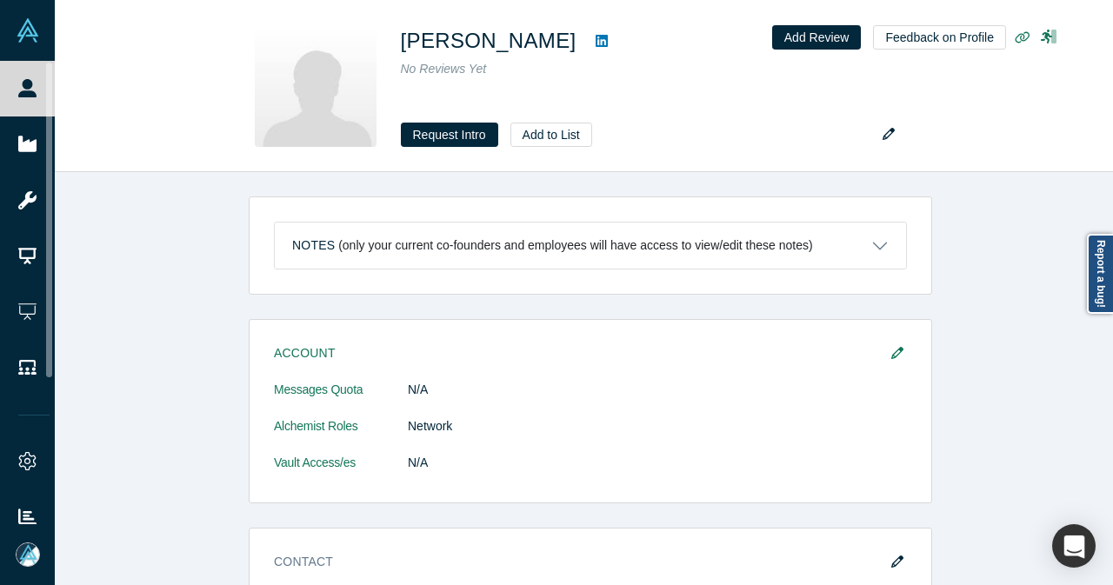
drag, startPoint x: 50, startPoint y: 89, endPoint x: 169, endPoint y: 85, distance: 119.1
click at [49, 90] on link "People" at bounding box center [34, 89] width 68 height 56
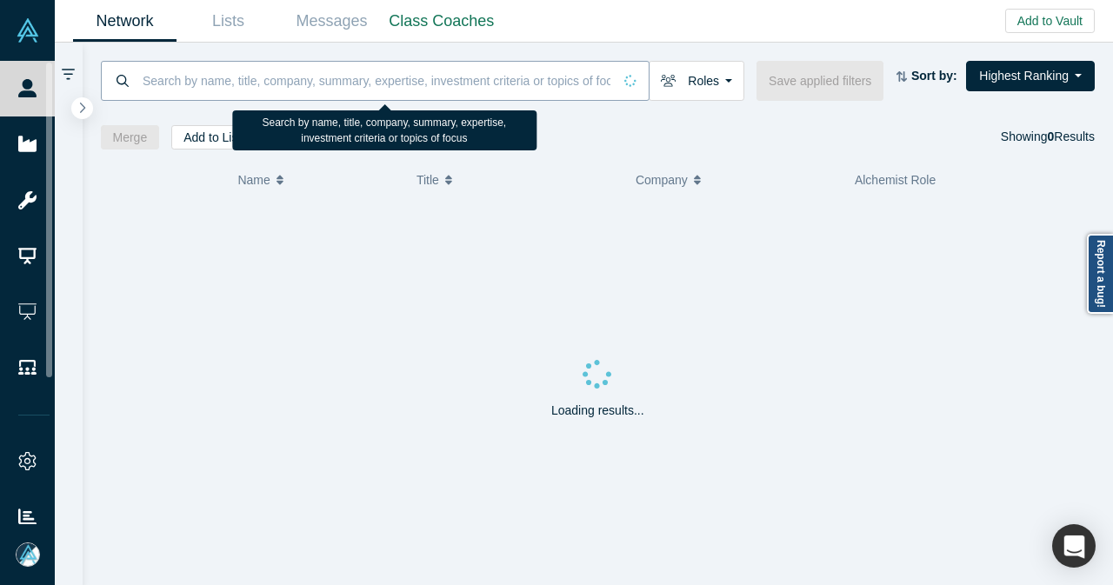
click at [296, 92] on input at bounding box center [376, 80] width 471 height 41
paste input "[EMAIL_ADDRESS][DOMAIN_NAME]"
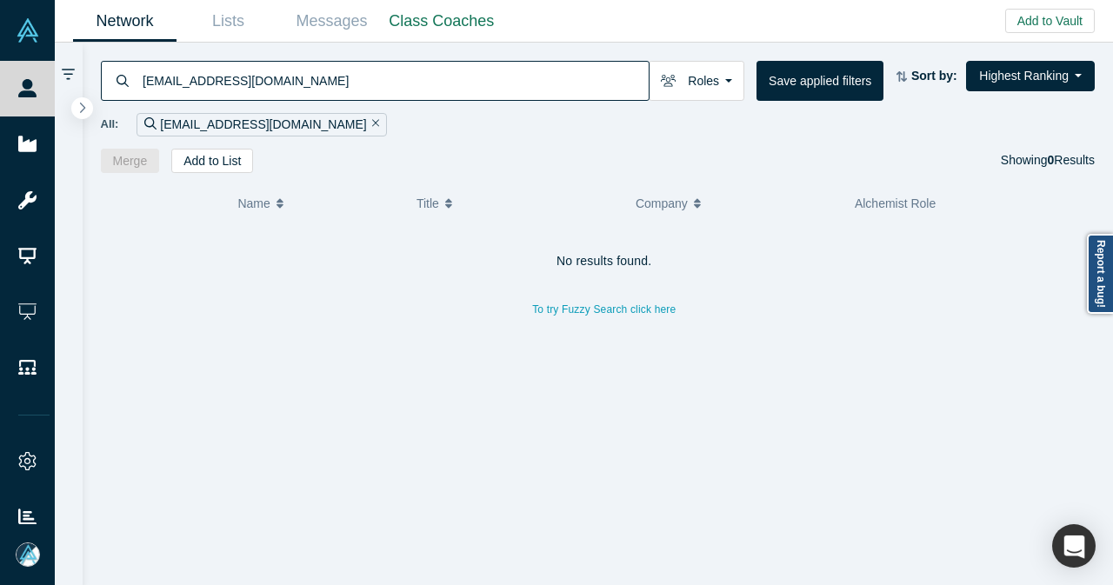
drag, startPoint x: 296, startPoint y: 70, endPoint x: 111, endPoint y: 84, distance: 184.9
click at [111, 84] on div "[EMAIL_ADDRESS][DOMAIN_NAME]" at bounding box center [375, 81] width 549 height 40
paste input "[PERSON_NAME].copere"
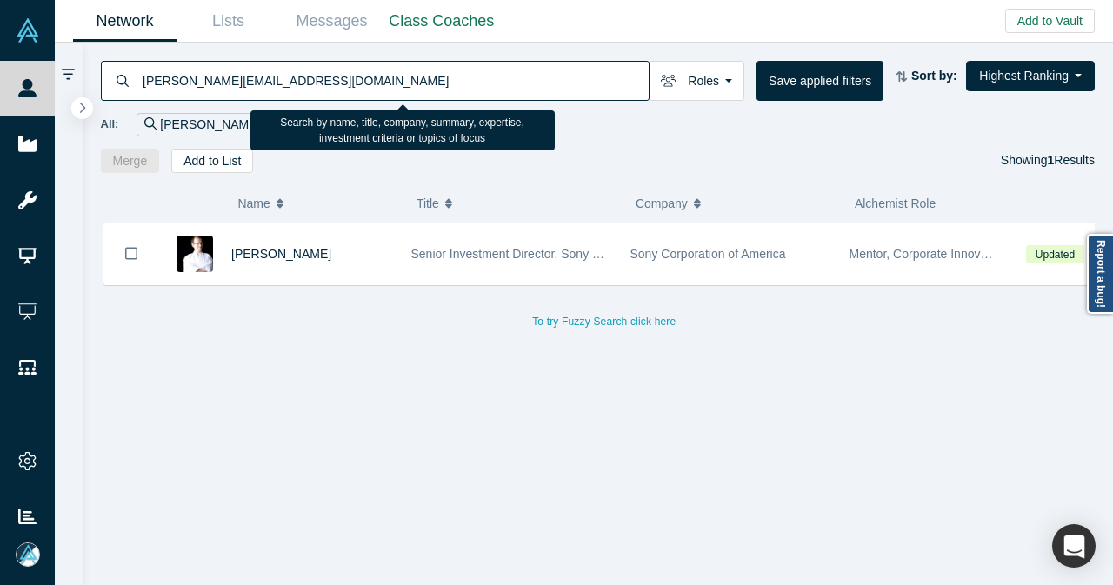
drag, startPoint x: 309, startPoint y: 85, endPoint x: 139, endPoint y: 97, distance: 170.8
click at [139, 97] on div "[PERSON_NAME][EMAIL_ADDRESS][DOMAIN_NAME]" at bounding box center [375, 81] width 549 height 40
paste input "[EMAIL_ADDRESS]"
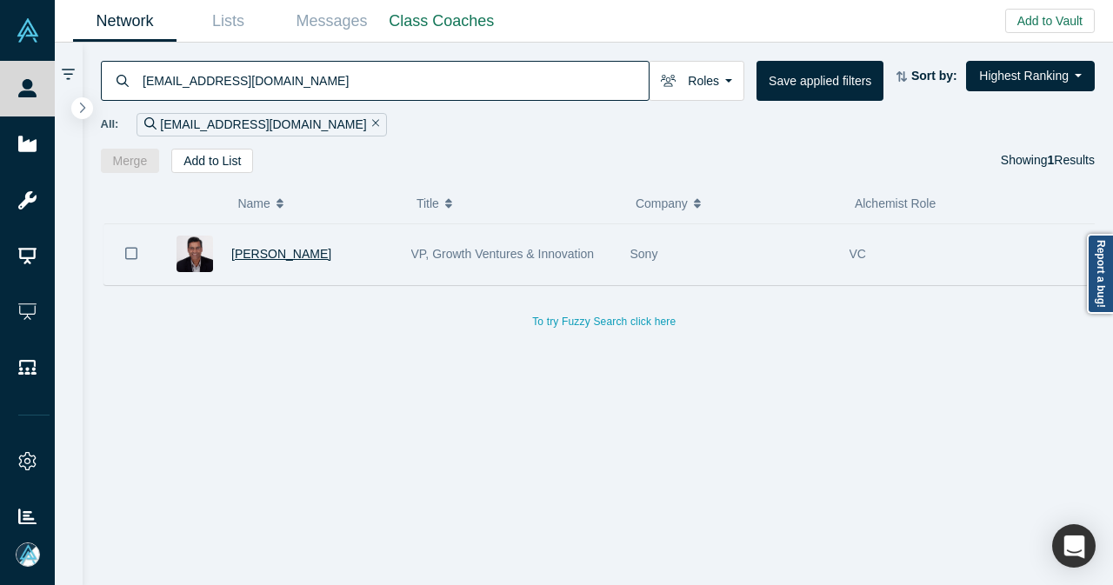
type input "[EMAIL_ADDRESS][DOMAIN_NAME]"
click at [313, 250] on span "[PERSON_NAME]" at bounding box center [281, 254] width 100 height 14
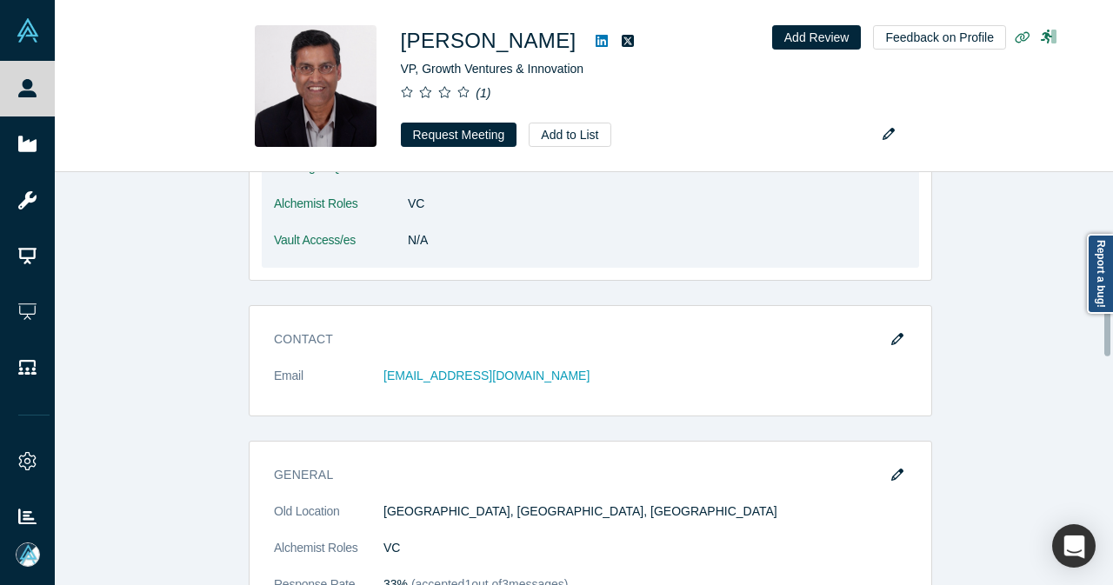
scroll to position [348, 0]
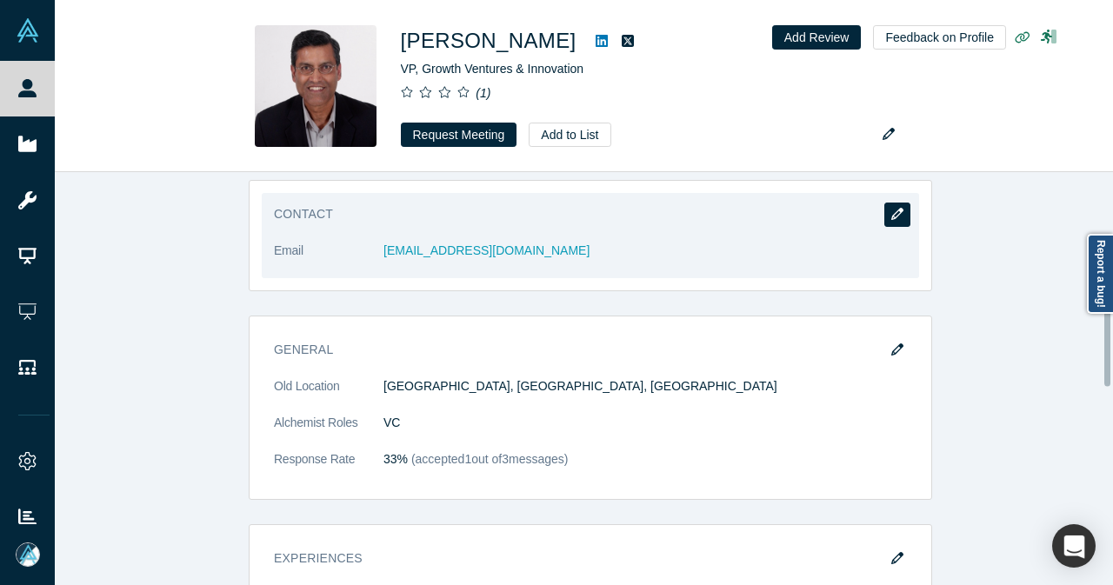
click at [887, 220] on button "button" at bounding box center [897, 215] width 26 height 24
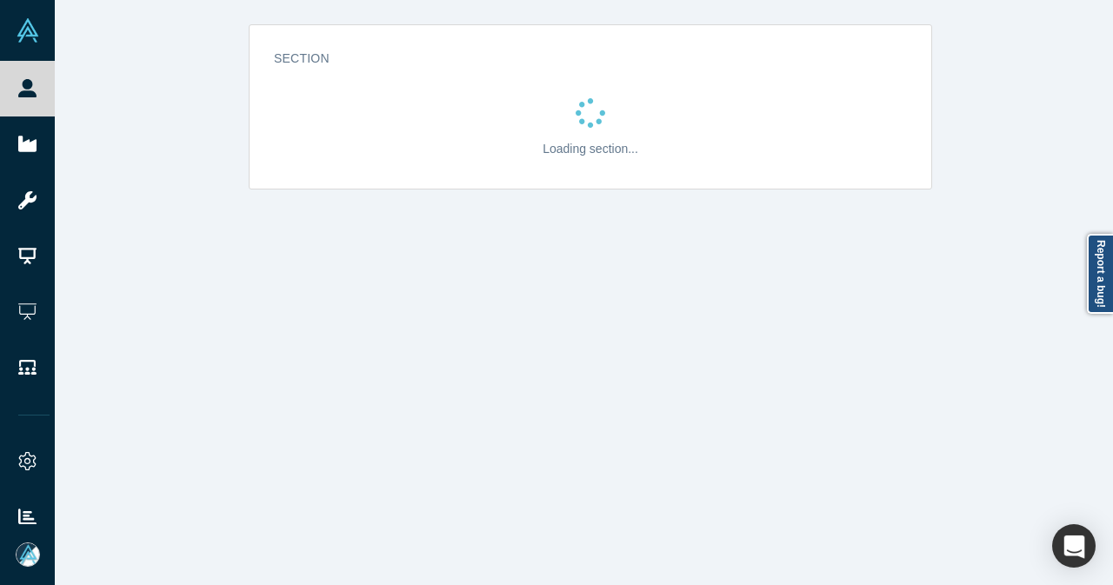
scroll to position [0, 0]
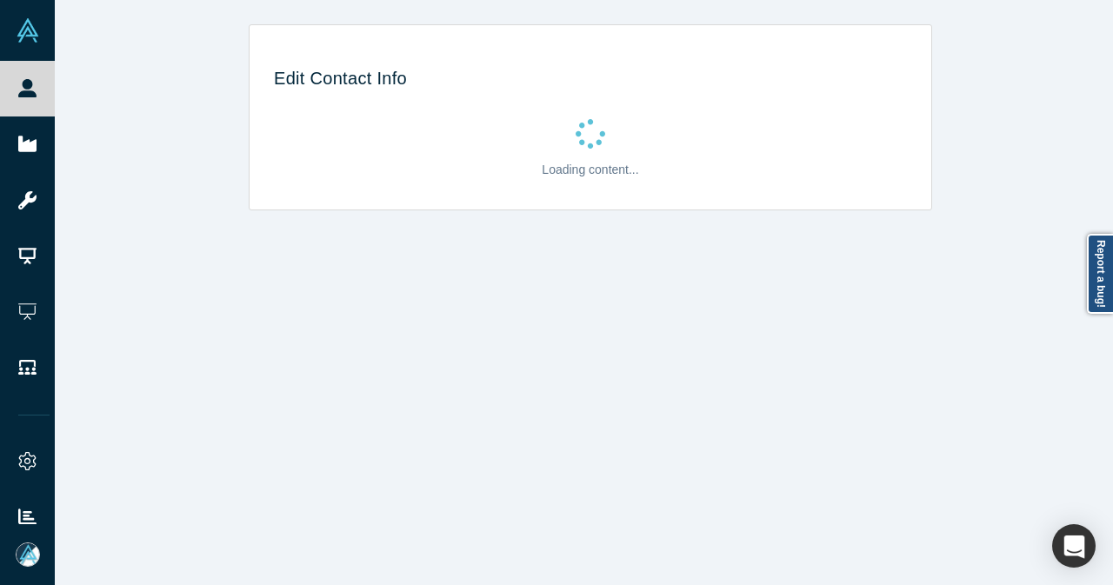
select select "US"
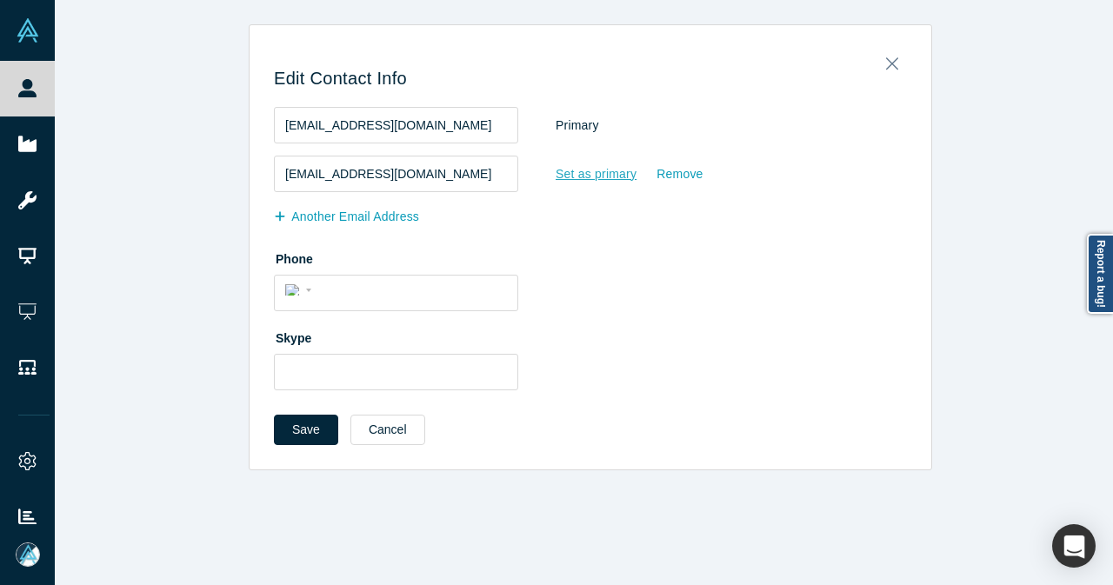
click at [567, 179] on div "Set as primary" at bounding box center [596, 174] width 83 height 30
click at [0, 0] on input "Set as primary" at bounding box center [0, 0] width 0 height 0
click at [316, 426] on button "Save" at bounding box center [306, 430] width 64 height 30
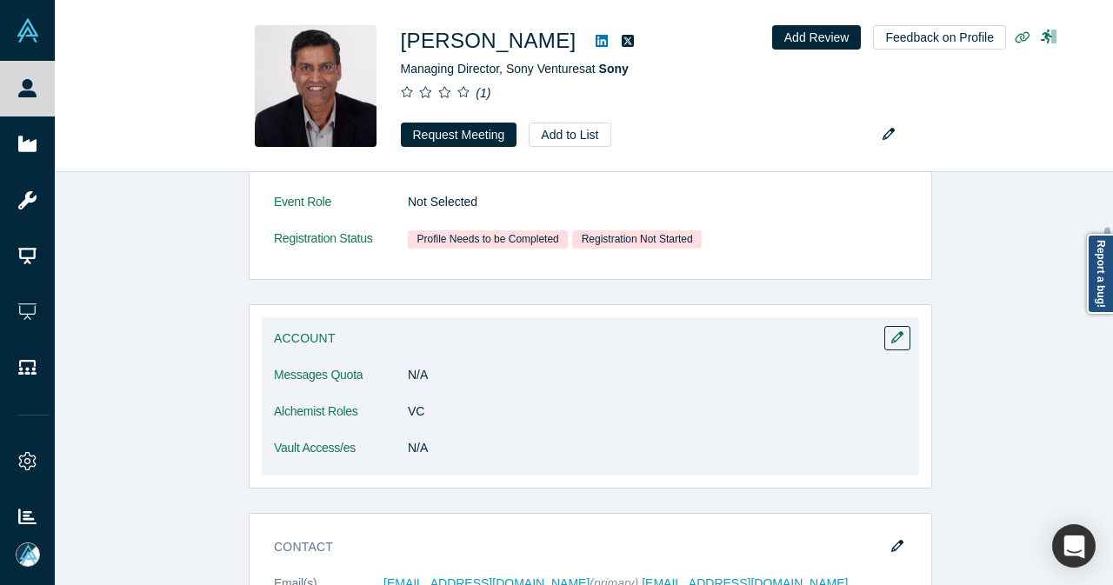
scroll to position [522, 0]
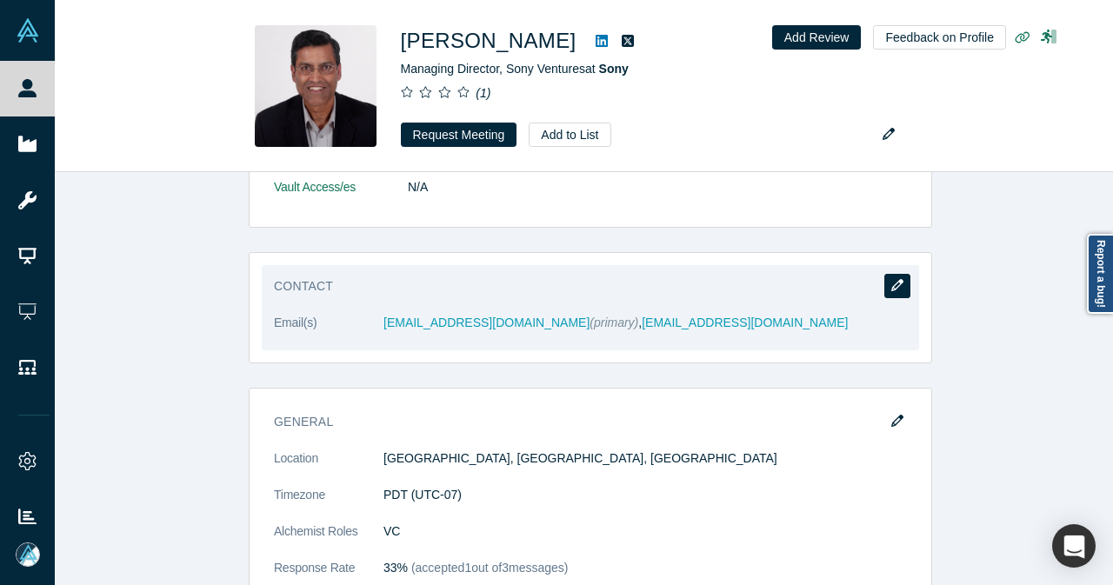
click at [902, 282] on button "button" at bounding box center [897, 286] width 26 height 24
select select "US"
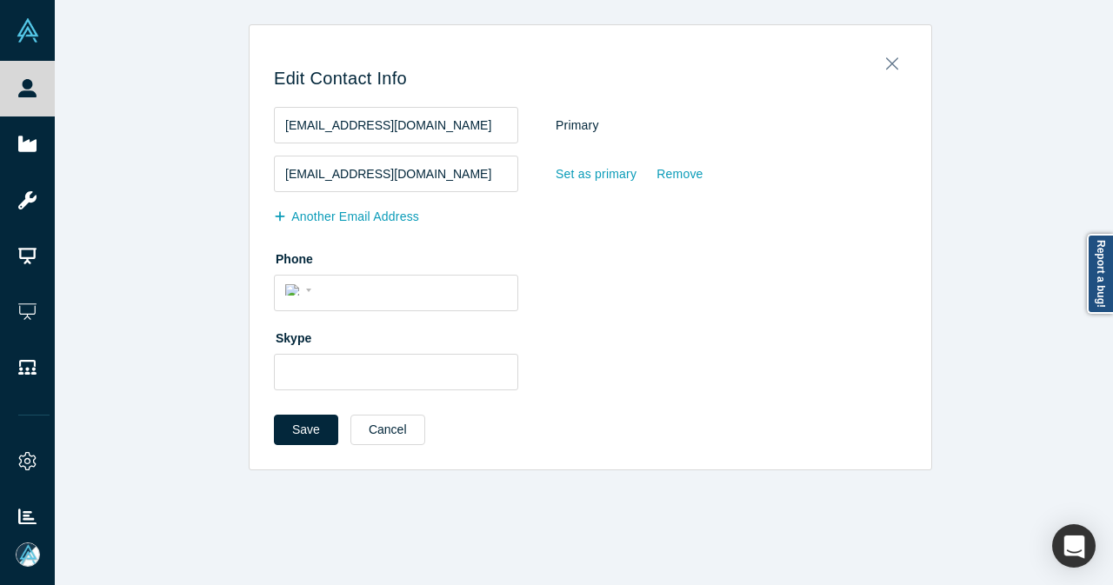
scroll to position [0, 0]
drag, startPoint x: 456, startPoint y: 116, endPoint x: 252, endPoint y: 131, distance: 204.9
click at [252, 131] on div "Edit Contact Info [EMAIL_ADDRESS][DOMAIN_NAME] Primary [EMAIL_ADDRESS][DOMAIN_N…" at bounding box center [590, 253] width 682 height 432
paste input "email"
type input "[EMAIL_ADDRESS][DOMAIN_NAME]"
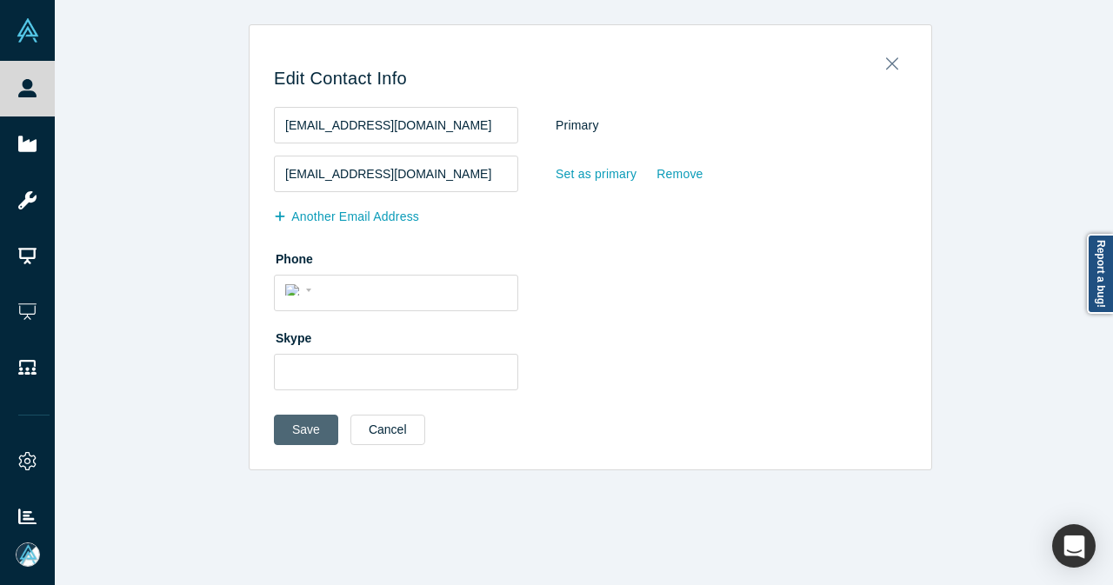
click at [292, 428] on button "Save" at bounding box center [306, 430] width 64 height 30
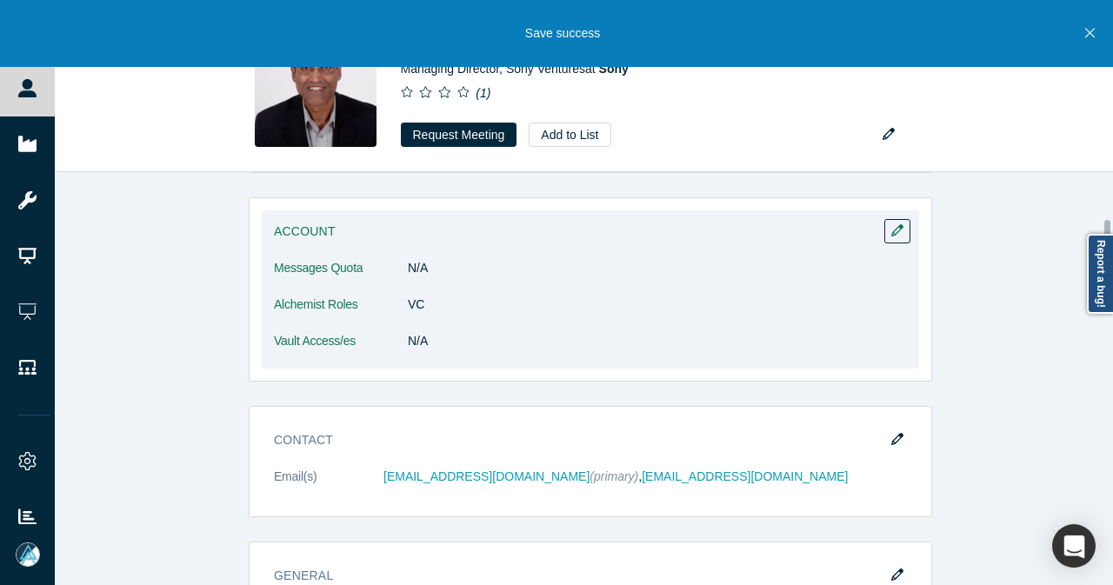
scroll to position [609, 0]
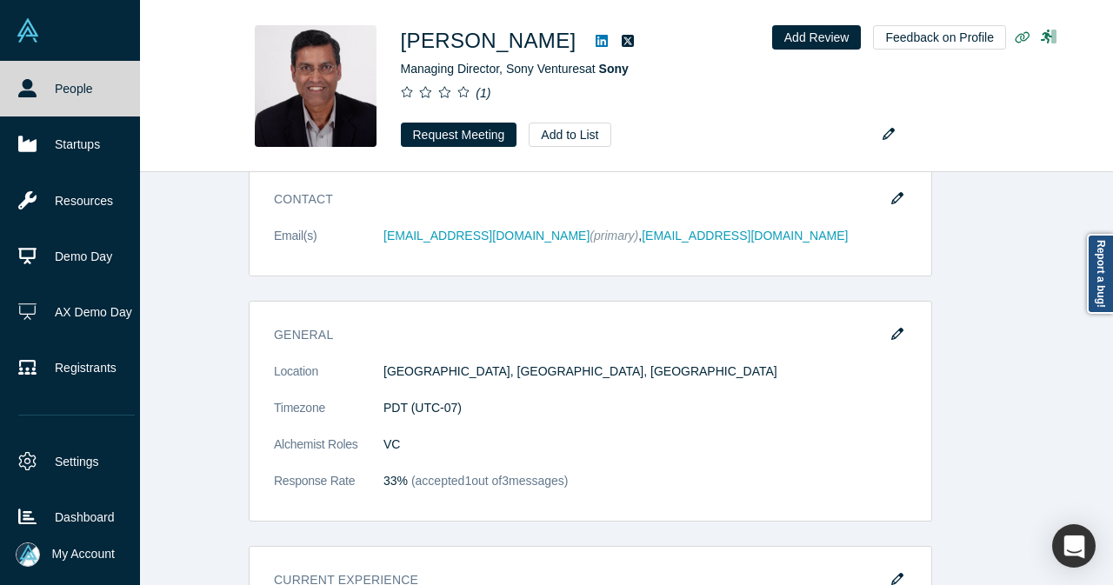
click at [43, 89] on link "People" at bounding box center [76, 89] width 153 height 56
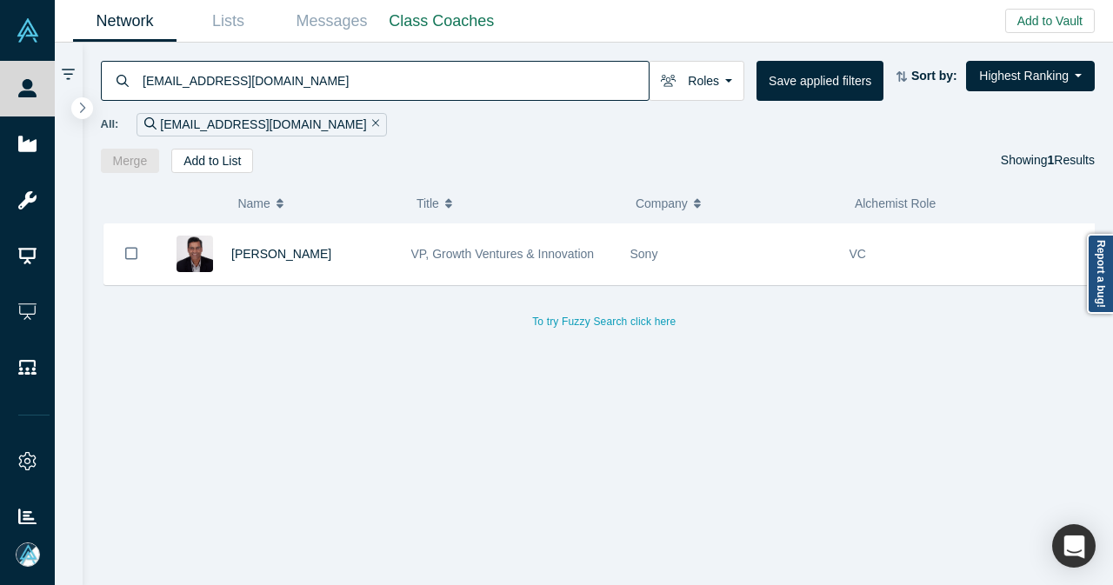
drag, startPoint x: 308, startPoint y: 84, endPoint x: 126, endPoint y: 88, distance: 181.7
click at [126, 87] on div "[EMAIL_ADDRESS][DOMAIN_NAME]" at bounding box center [375, 81] width 549 height 40
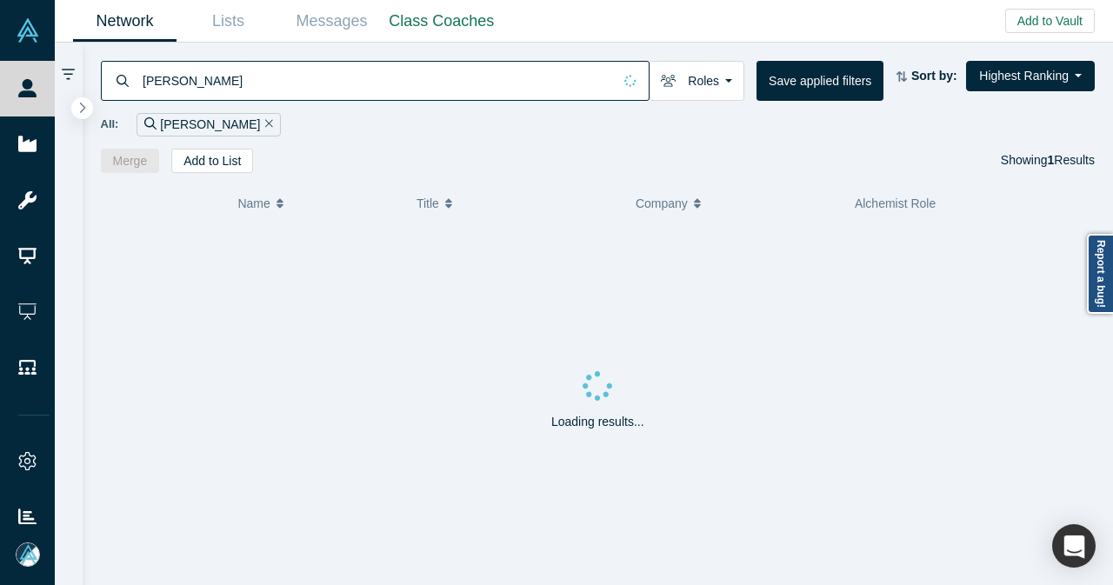
type input "[PERSON_NAME]"
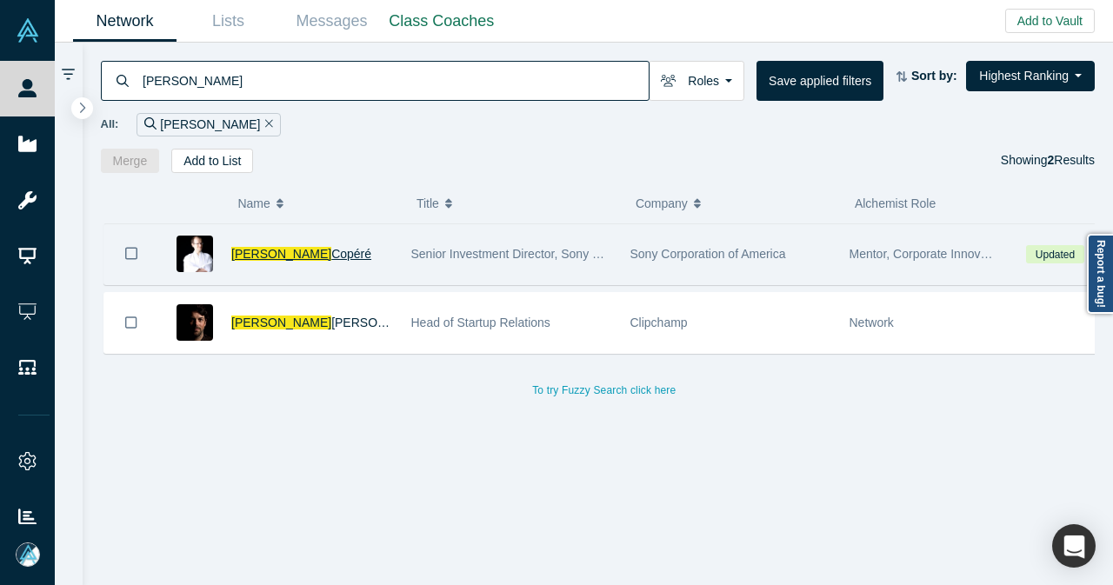
drag, startPoint x: 264, startPoint y: 262, endPoint x: 253, endPoint y: 253, distance: 14.3
